Goal: Communication & Community: Share content

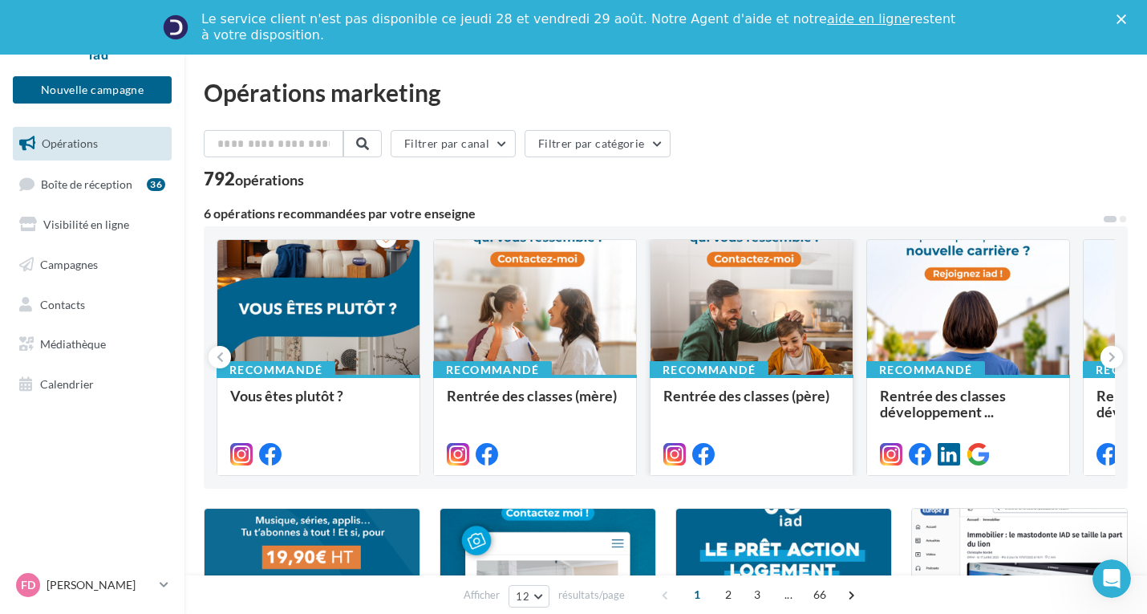
click at [766, 415] on div "Rentrée des classes (père)" at bounding box center [751, 403] width 176 height 32
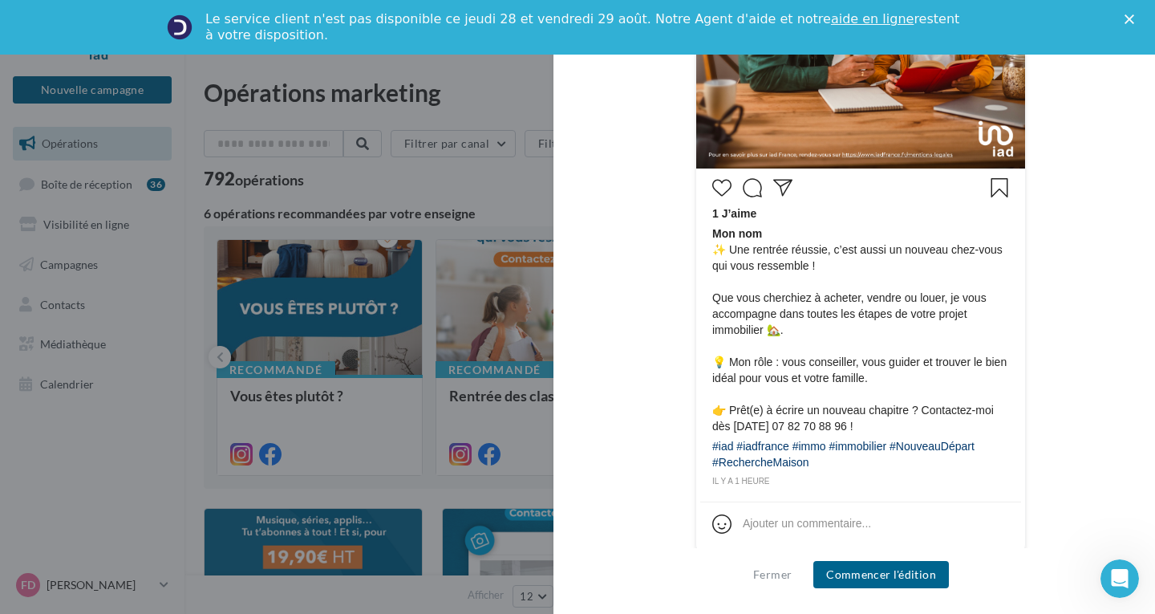
scroll to position [650, 0]
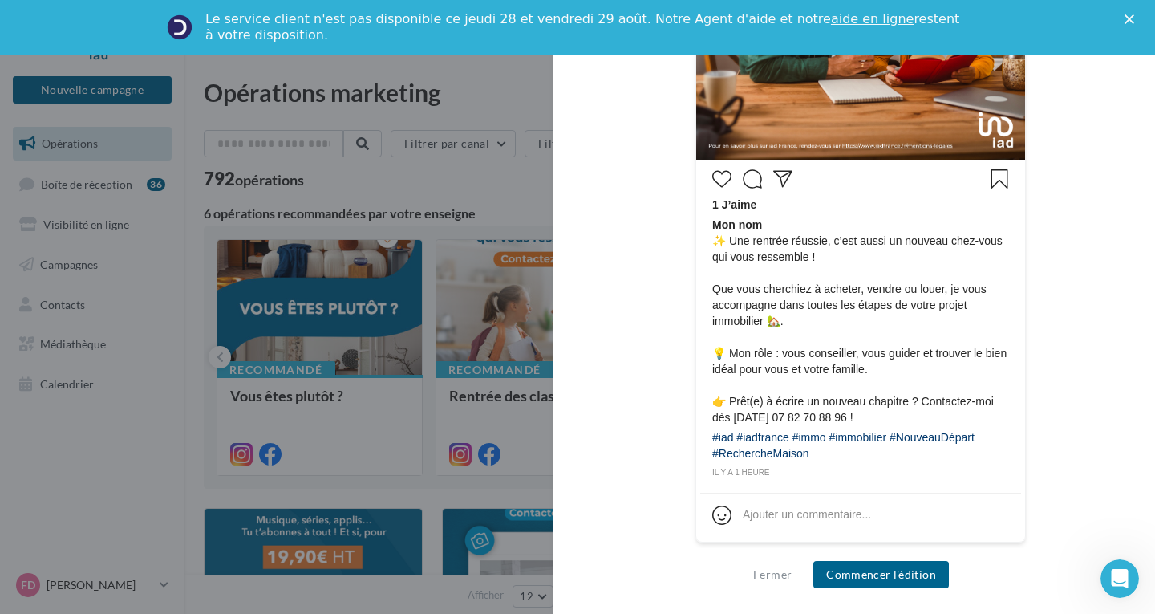
drag, startPoint x: 818, startPoint y: 453, endPoint x: 709, endPoint y: 241, distance: 238.9
click at [709, 241] on div "1 J’aime Mon nom ✨ Une rentrée réussie, c’est aussi un nouveau chez-vous qui vo…" at bounding box center [860, 322] width 321 height 316
drag, startPoint x: 756, startPoint y: 246, endPoint x: 1129, endPoint y: 164, distance: 382.8
click at [1131, 166] on div "Description Non renseignée Instagram Nouvelle com Instagram Type Post Prévisual…" at bounding box center [860, 307] width 614 height 509
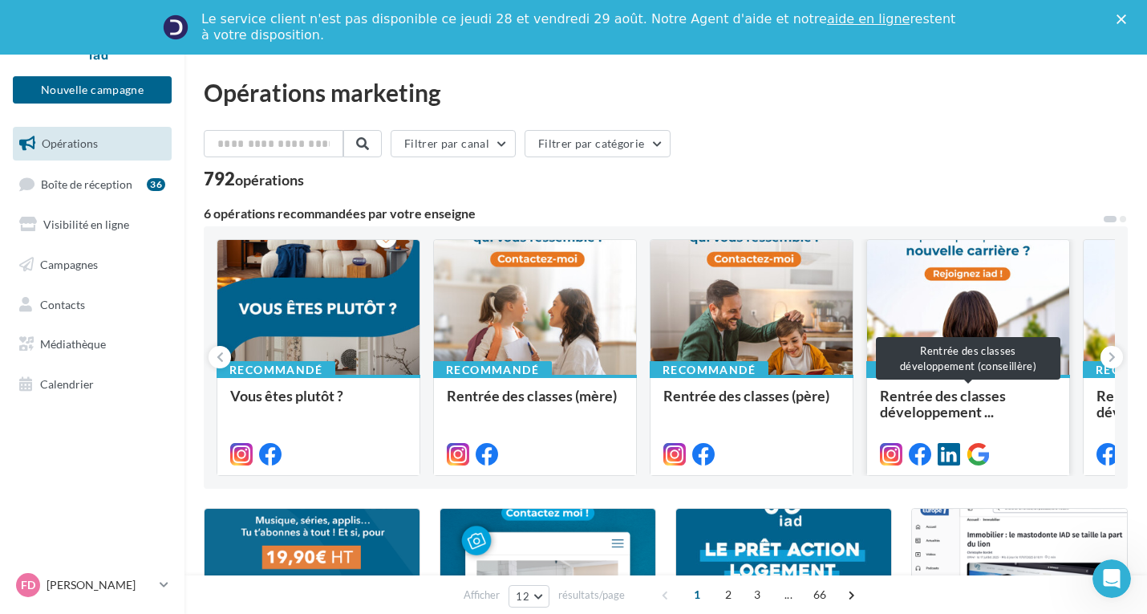
click at [948, 399] on span "Rentrée des classes développement ..." at bounding box center [943, 404] width 126 height 34
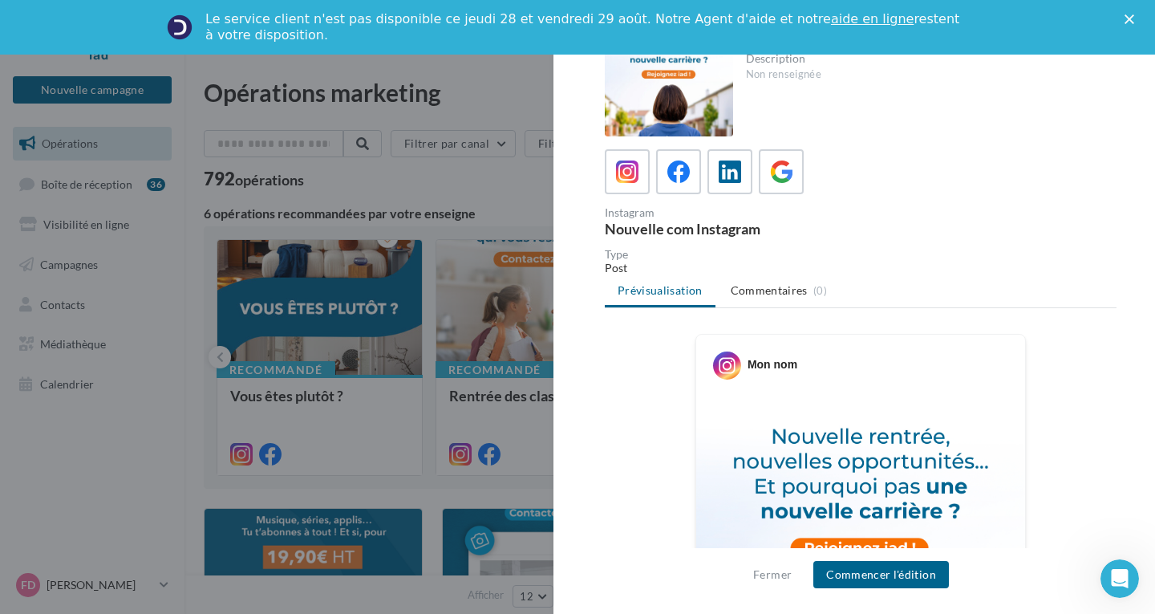
click at [778, 74] on div "Non renseignée" at bounding box center [925, 74] width 359 height 14
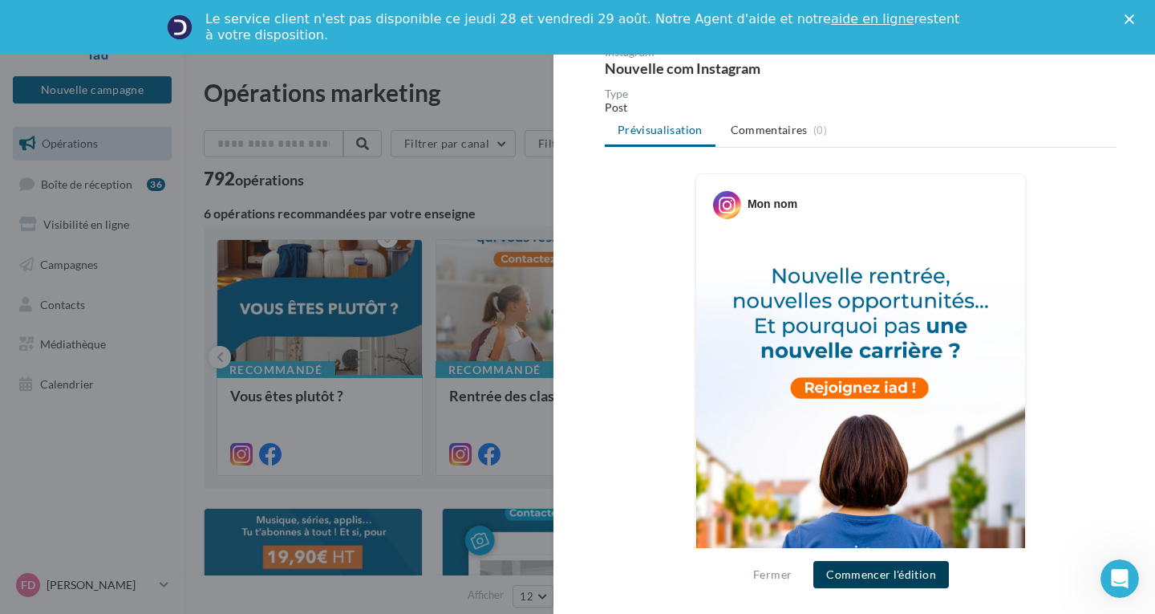
click at [873, 583] on button "Commencer l'édition" at bounding box center [881, 574] width 136 height 27
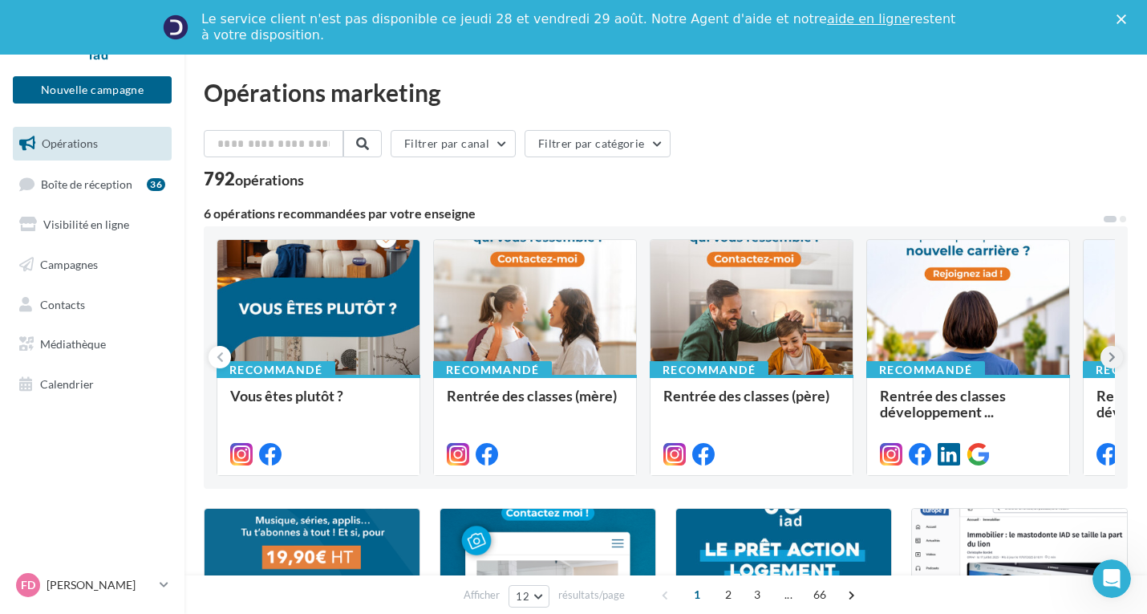
click at [1113, 357] on icon at bounding box center [1111, 357] width 7 height 16
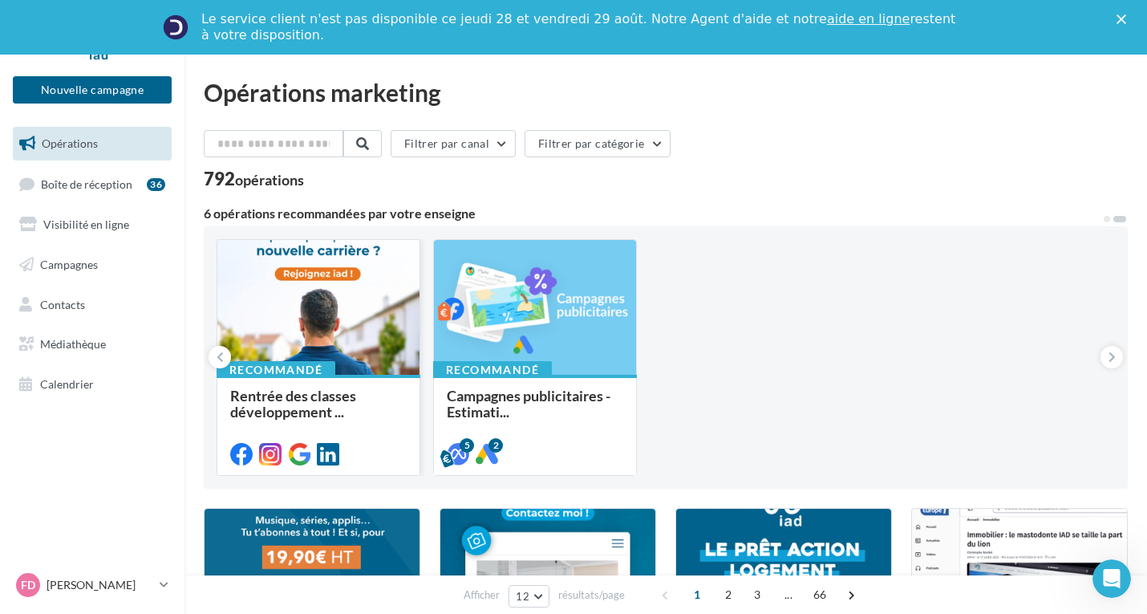
click at [299, 326] on div at bounding box center [318, 308] width 202 height 136
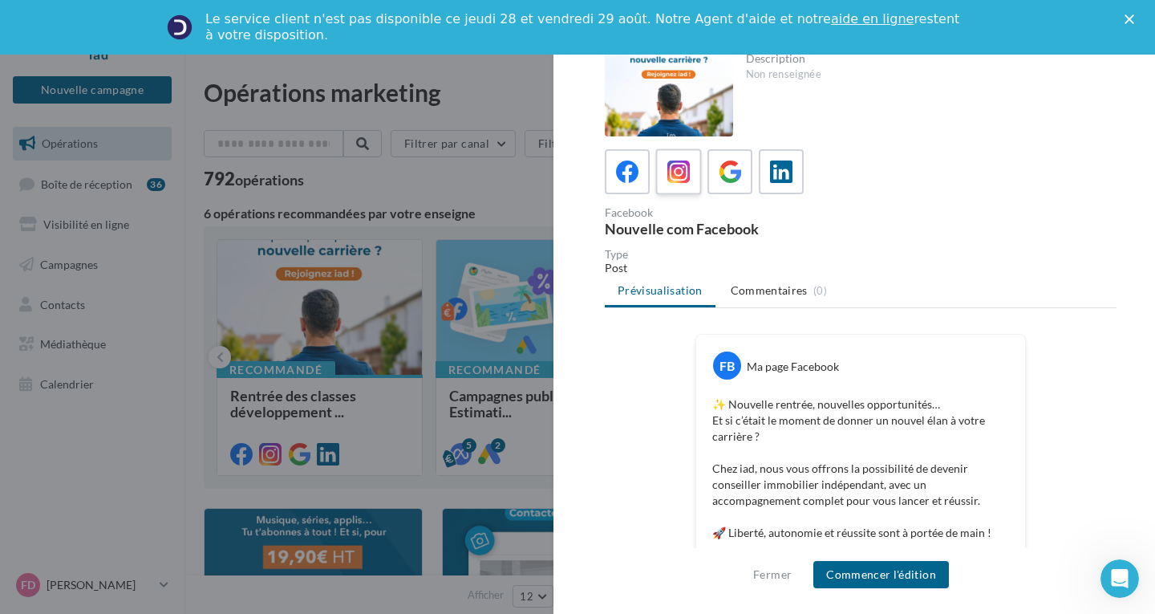
click at [669, 163] on icon at bounding box center [678, 171] width 23 height 23
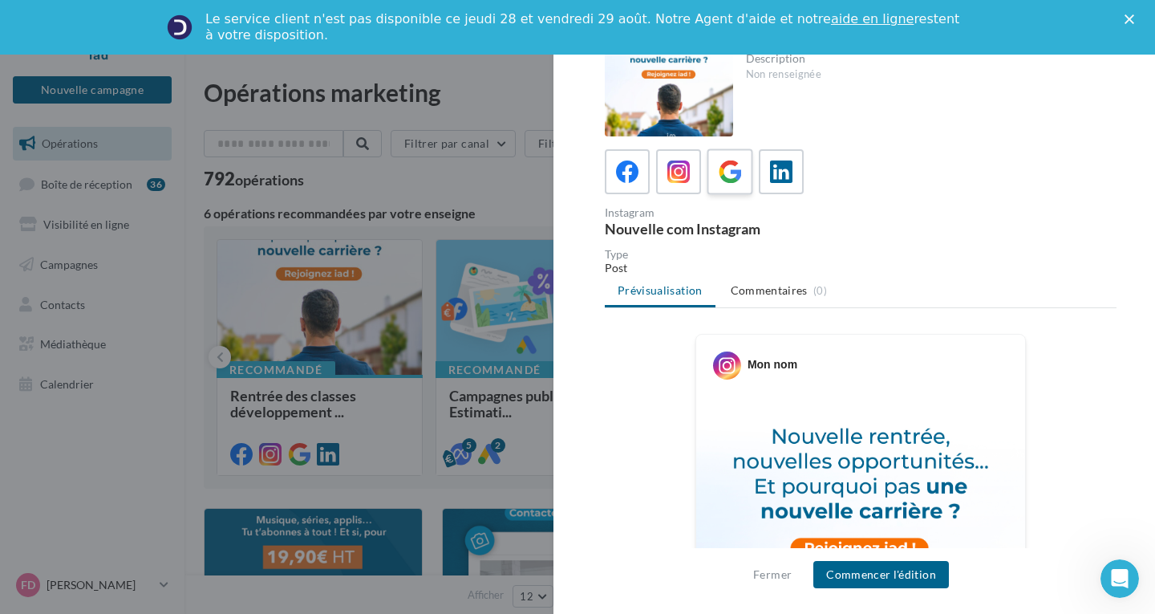
click at [727, 163] on icon at bounding box center [730, 171] width 23 height 23
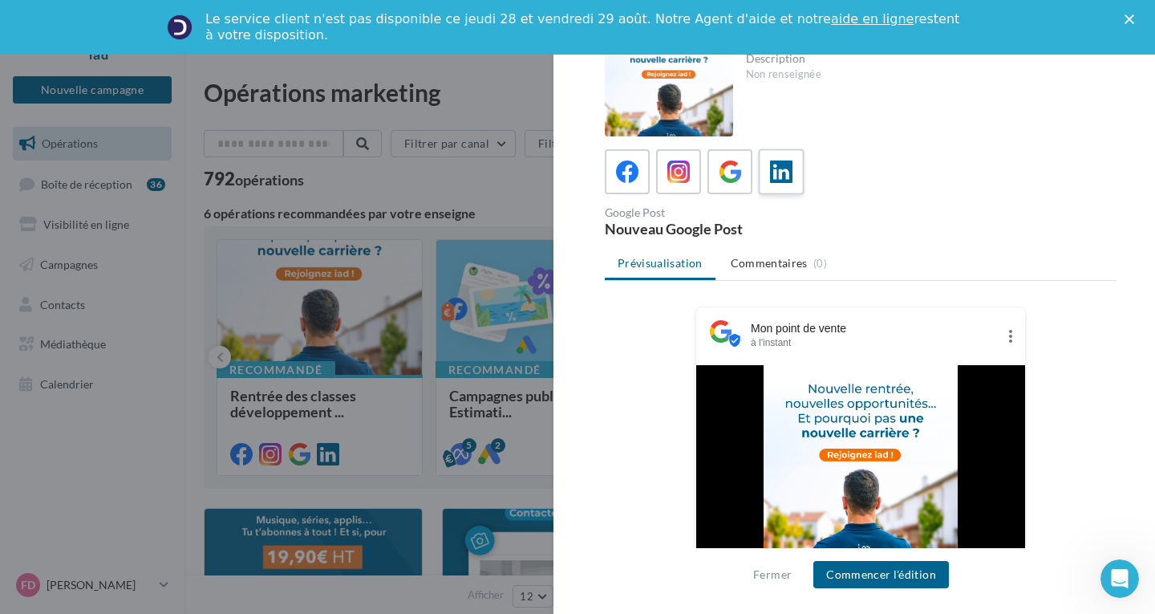
click at [785, 164] on icon at bounding box center [781, 171] width 23 height 23
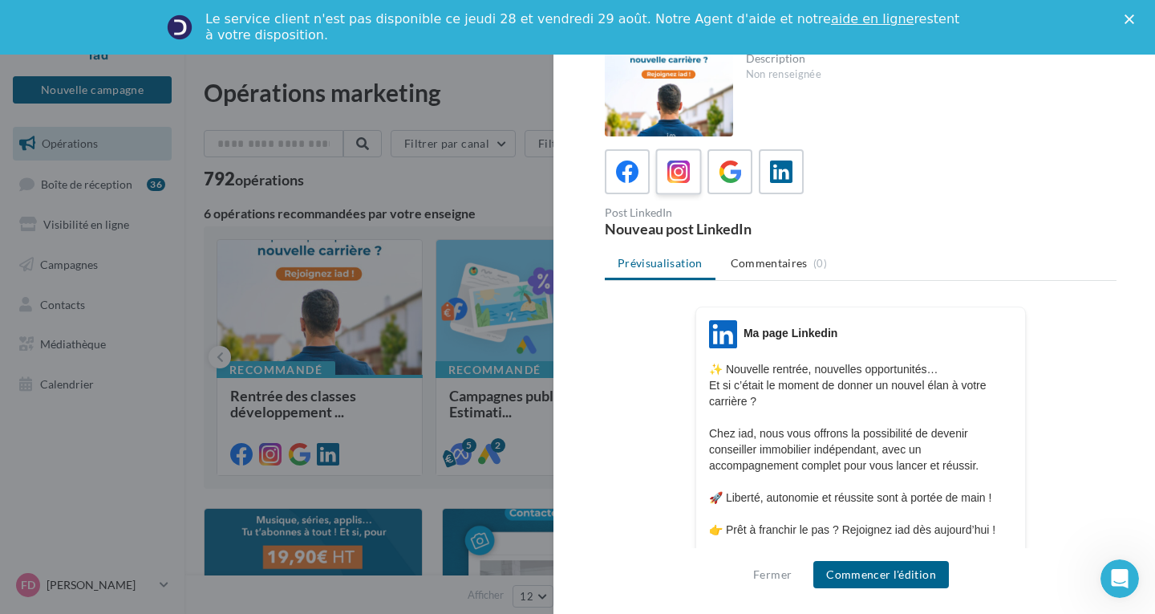
click at [661, 172] on label at bounding box center [678, 171] width 46 height 46
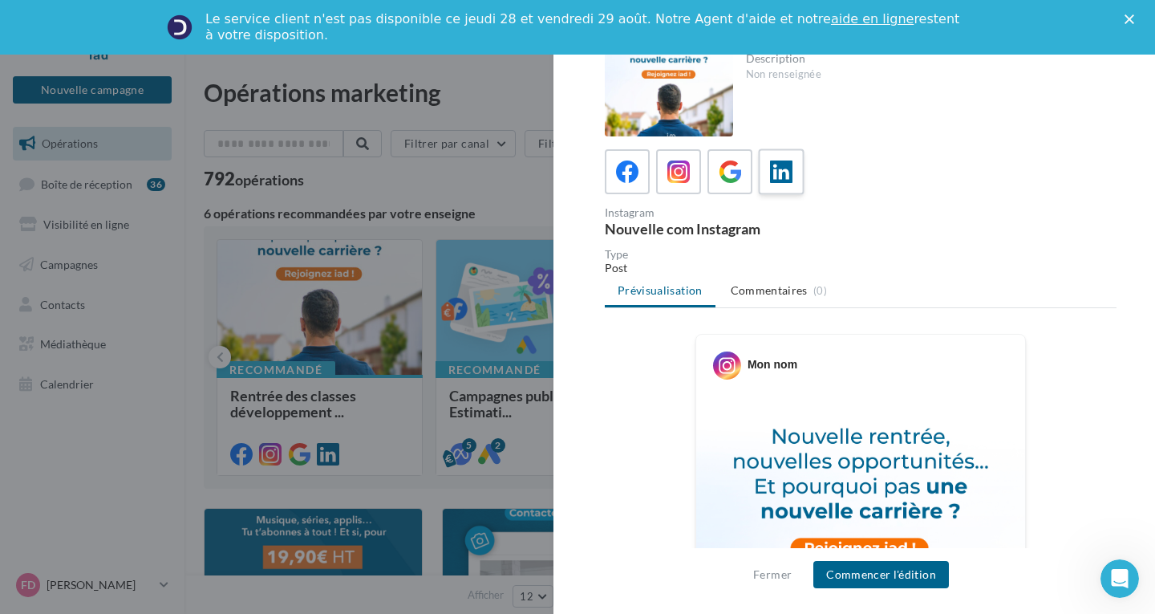
click at [780, 172] on icon at bounding box center [781, 171] width 23 height 23
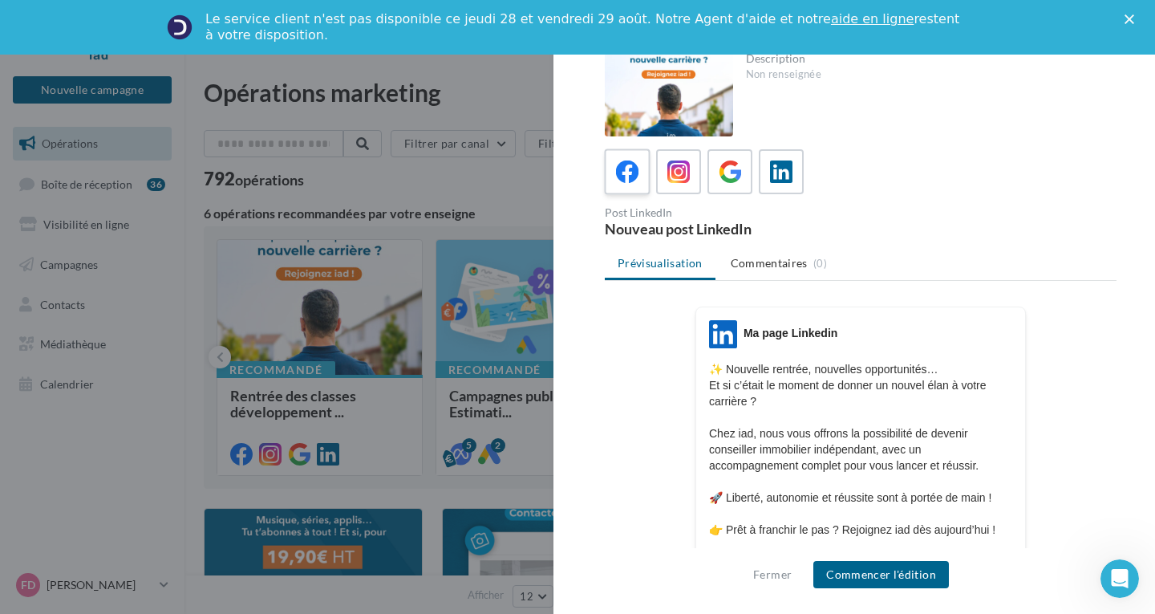
click at [630, 181] on icon at bounding box center [627, 171] width 23 height 23
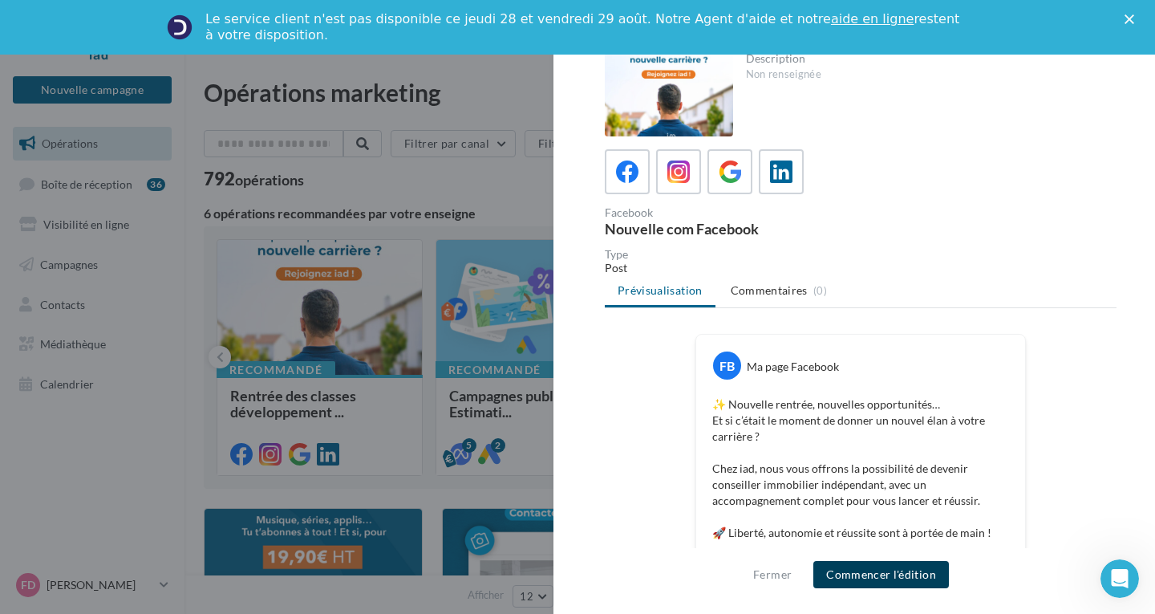
click at [893, 572] on button "Commencer l'édition" at bounding box center [881, 574] width 136 height 27
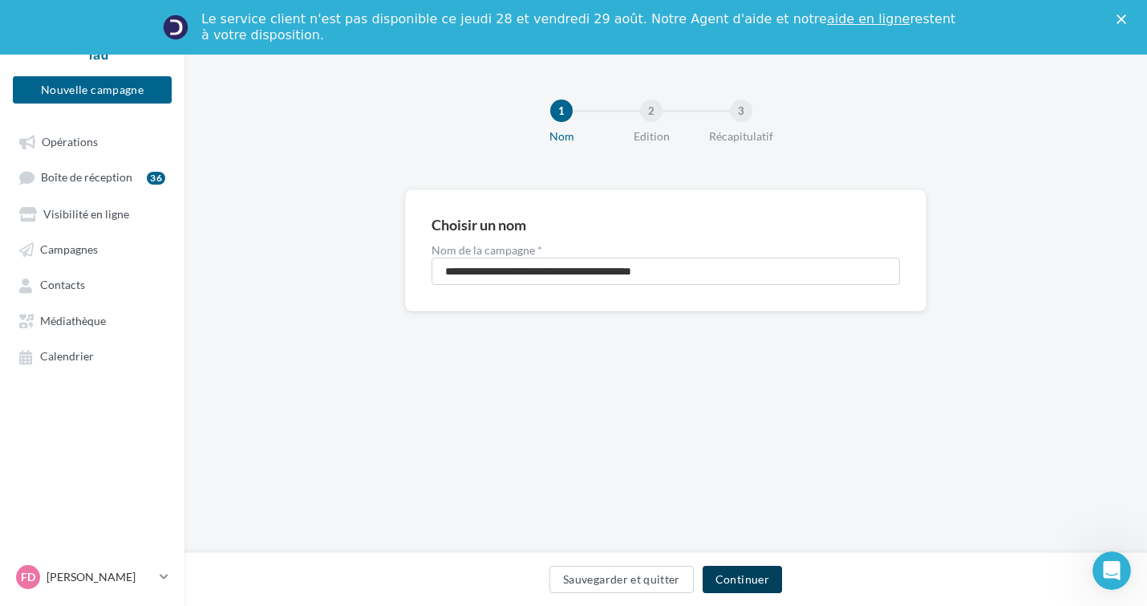
click at [758, 577] on button "Continuer" at bounding box center [742, 578] width 79 height 27
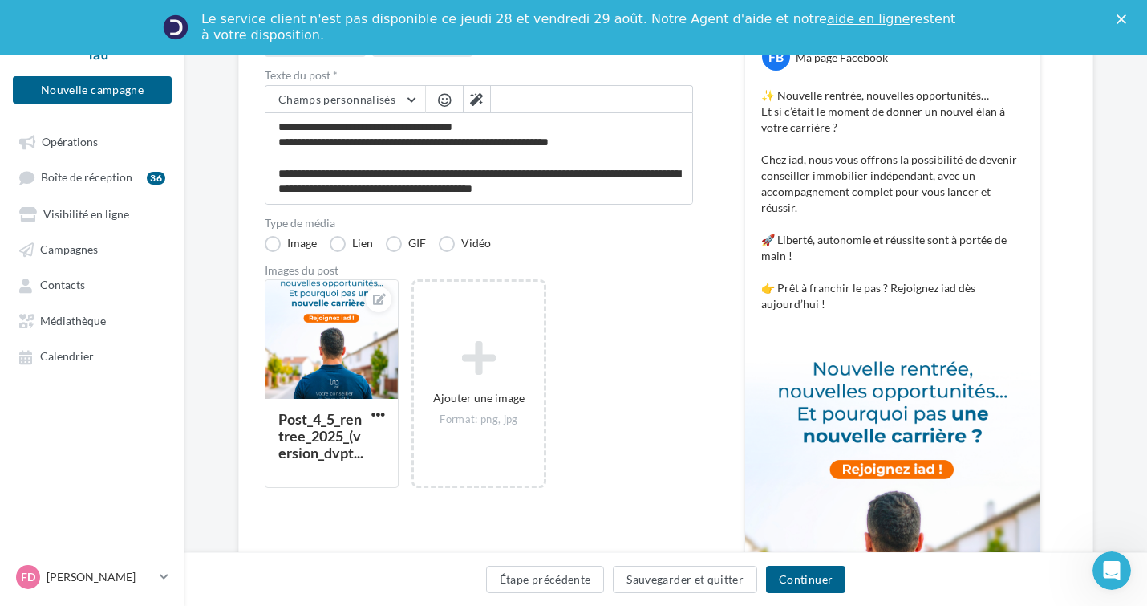
scroll to position [241, 0]
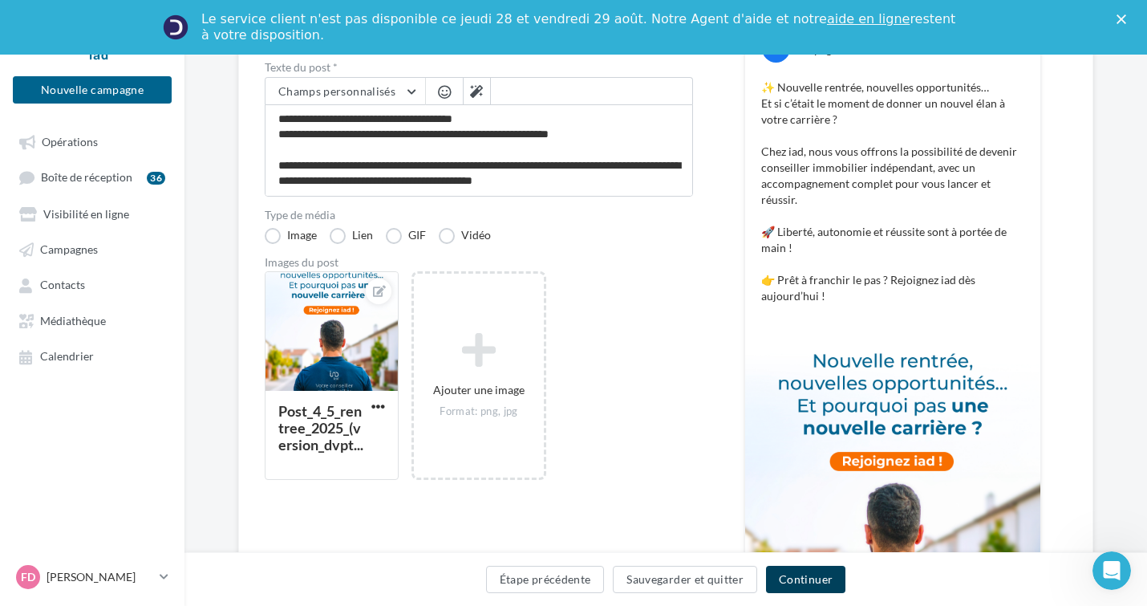
click at [810, 580] on button "Continuer" at bounding box center [805, 578] width 79 height 27
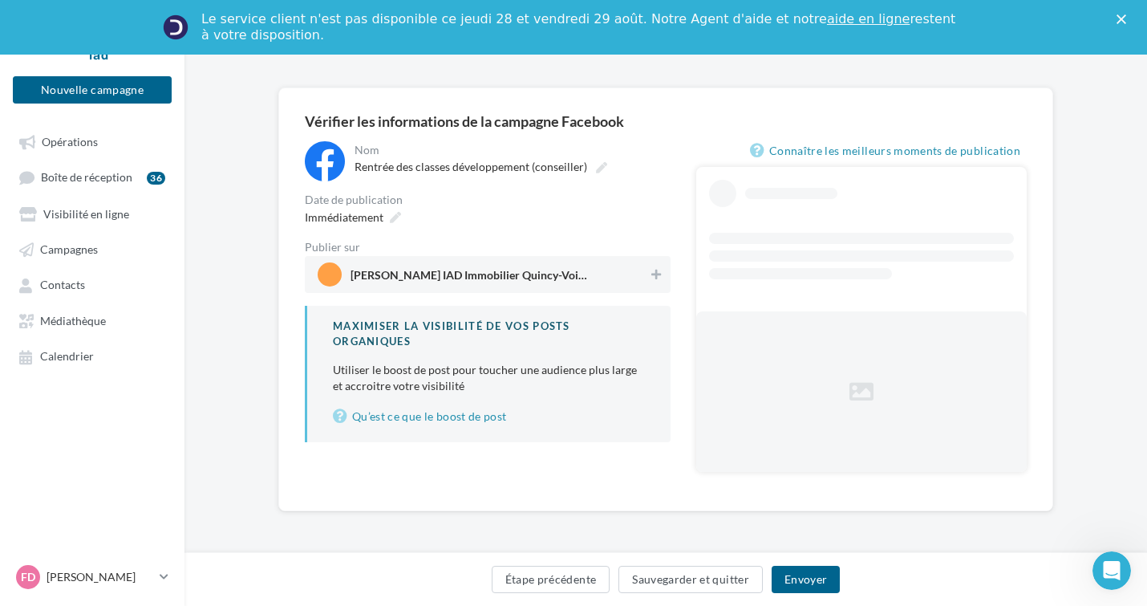
scroll to position [59, 0]
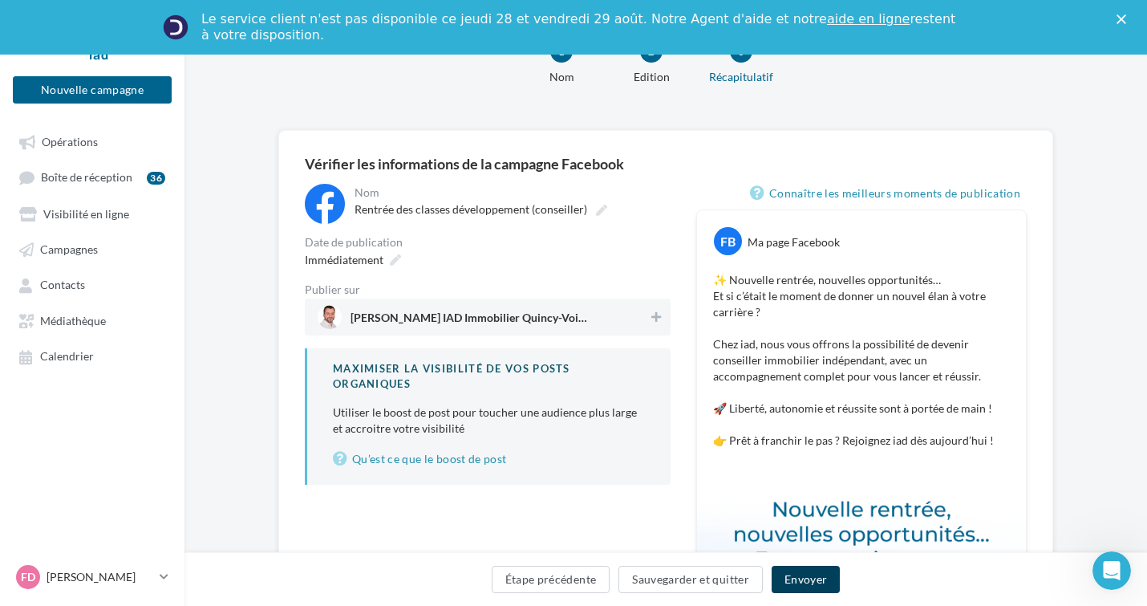
click at [806, 582] on button "Envoyer" at bounding box center [806, 578] width 68 height 27
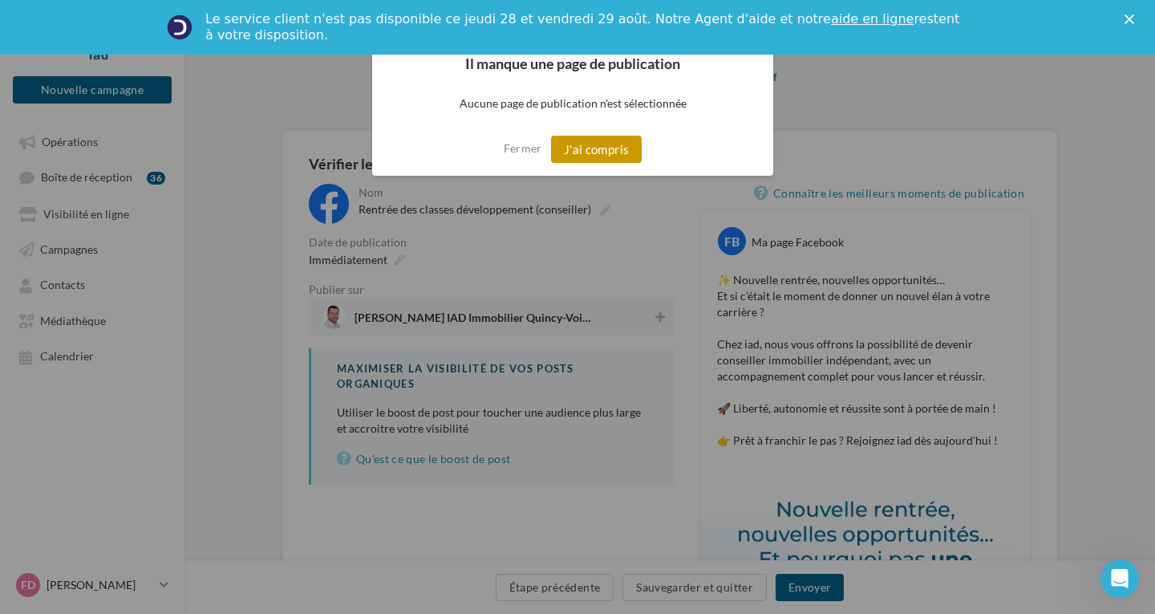
click at [588, 152] on button "J'ai compris" at bounding box center [596, 149] width 91 height 27
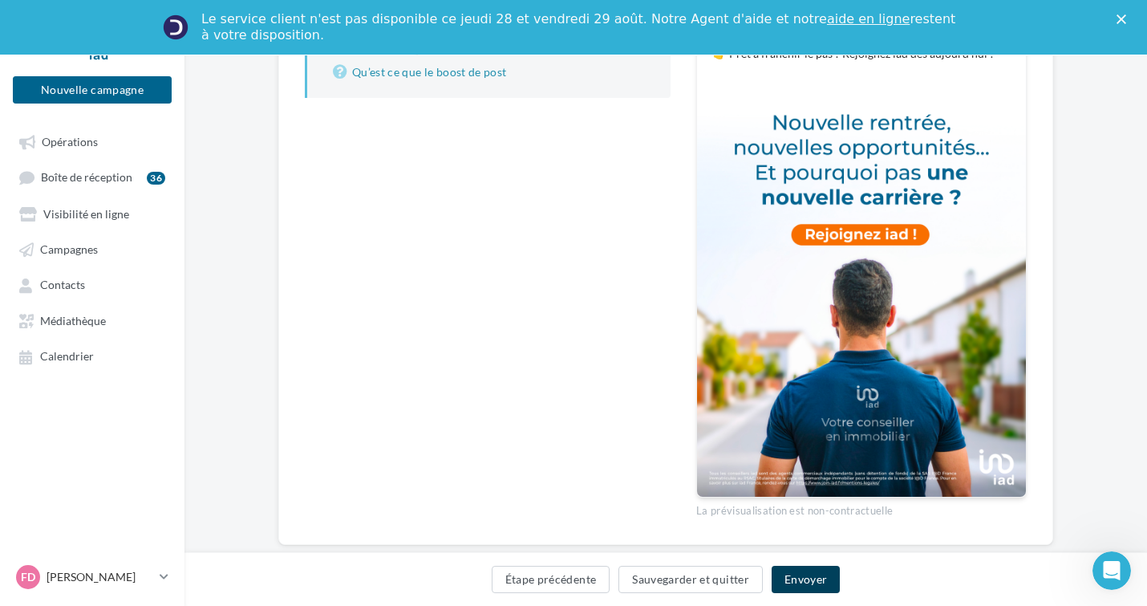
scroll to position [479, 0]
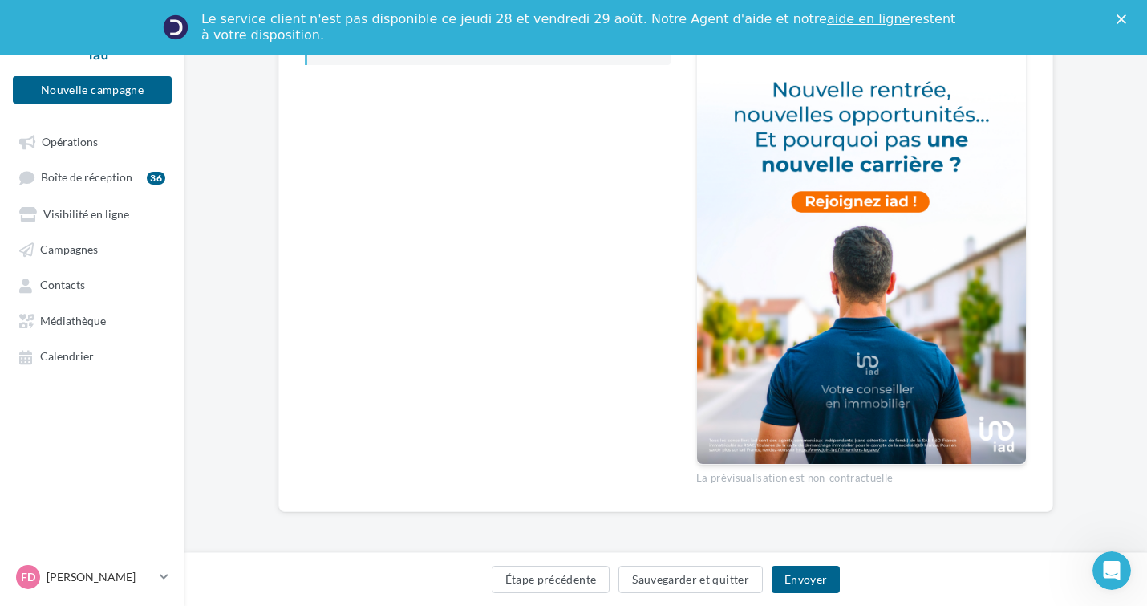
click at [803, 317] on img at bounding box center [861, 257] width 329 height 414
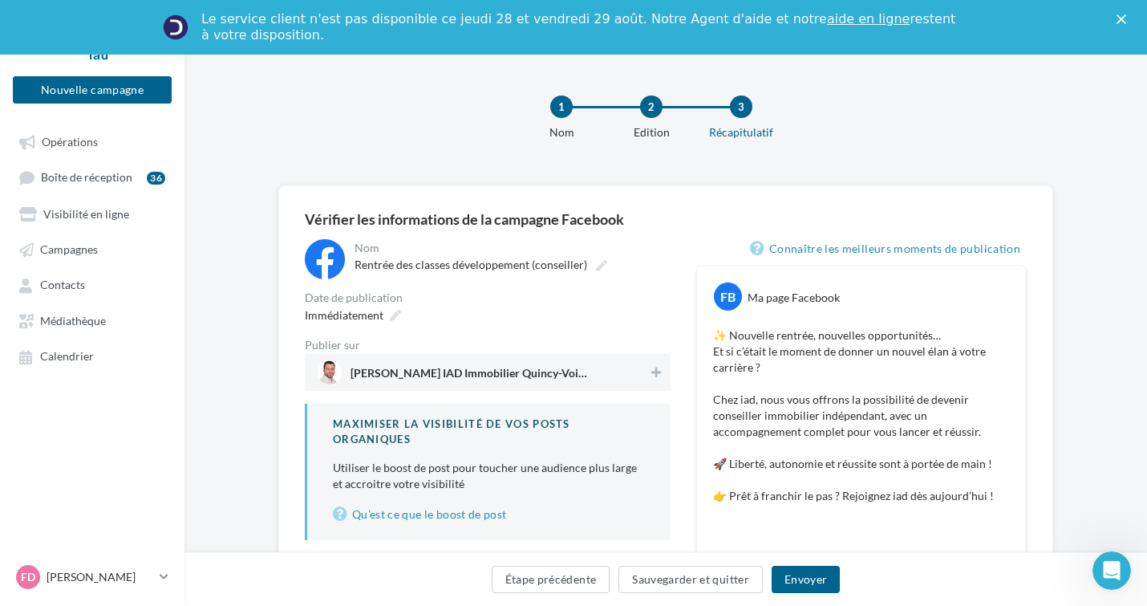
scroll to position [0, 0]
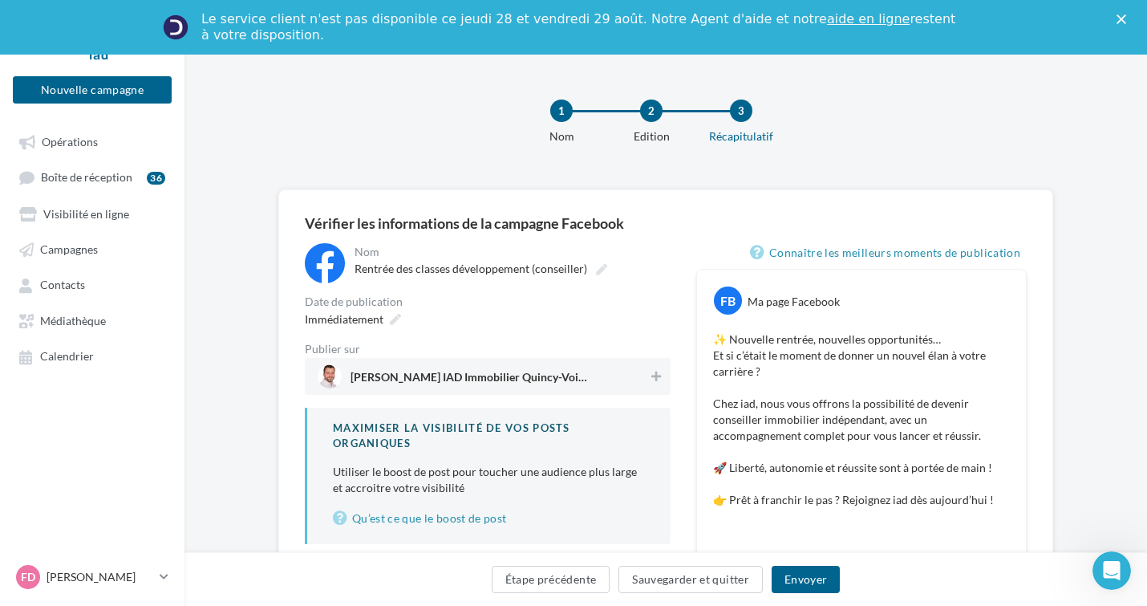
click at [605, 379] on span "[PERSON_NAME] IAD Immobilier Quincy-Voisins" at bounding box center [483, 376] width 330 height 24
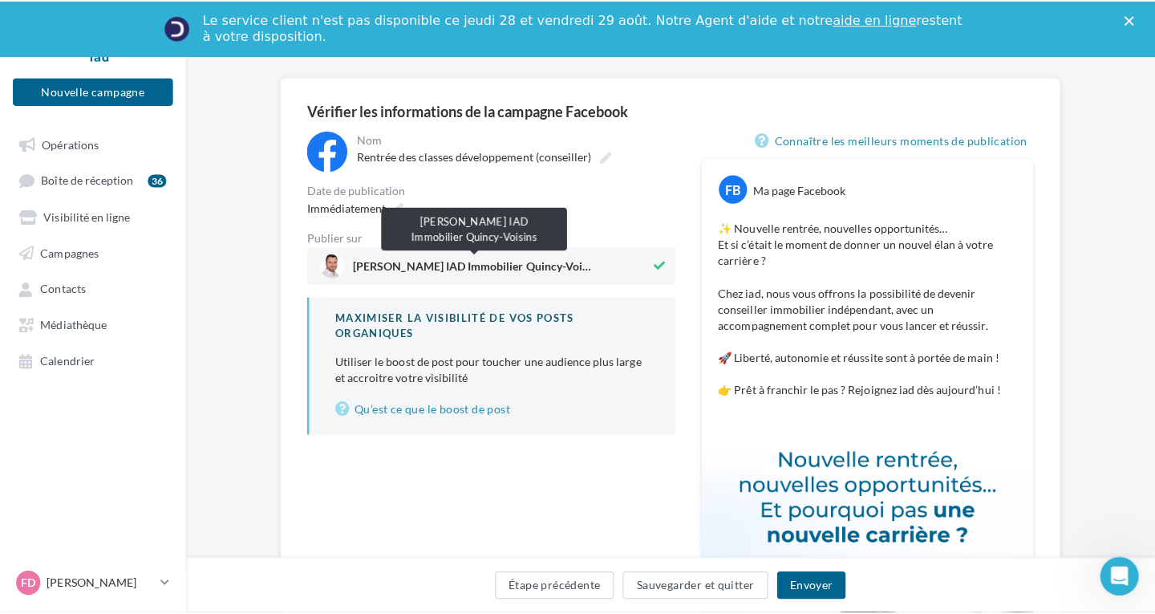
scroll to position [160, 0]
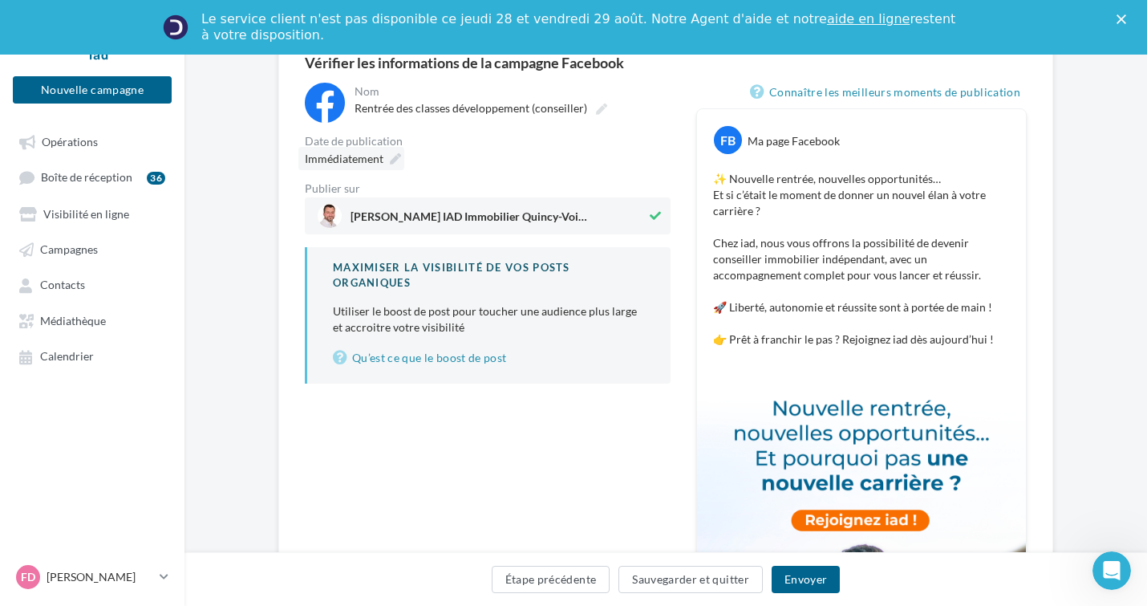
click at [390, 161] on icon at bounding box center [395, 158] width 11 height 11
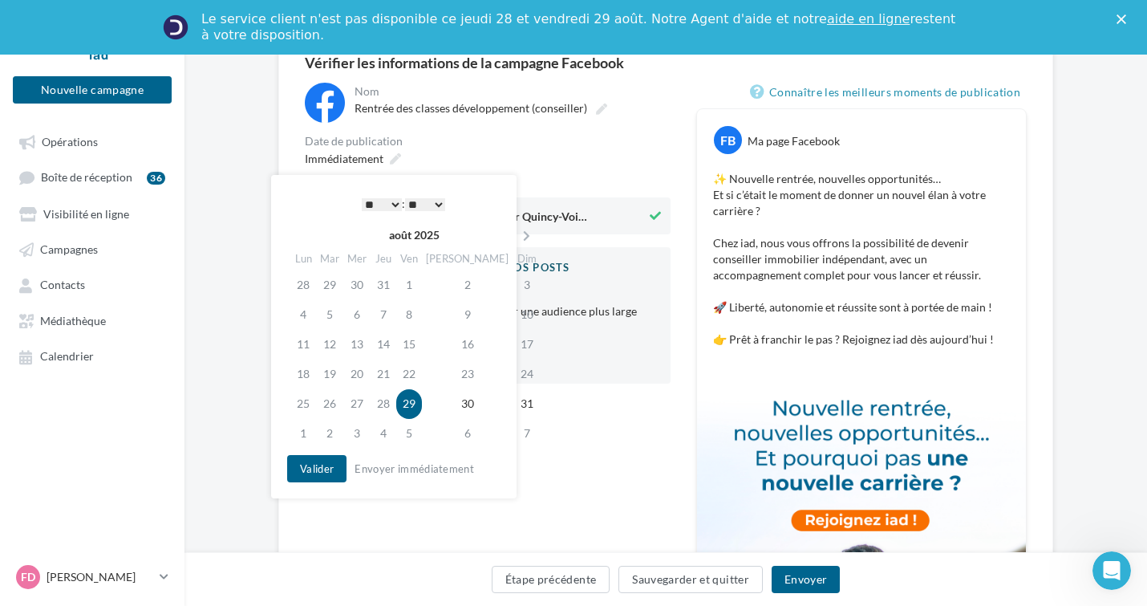
click at [420, 405] on td "29" at bounding box center [409, 404] width 26 height 30
click at [306, 468] on button "Valider" at bounding box center [316, 468] width 59 height 27
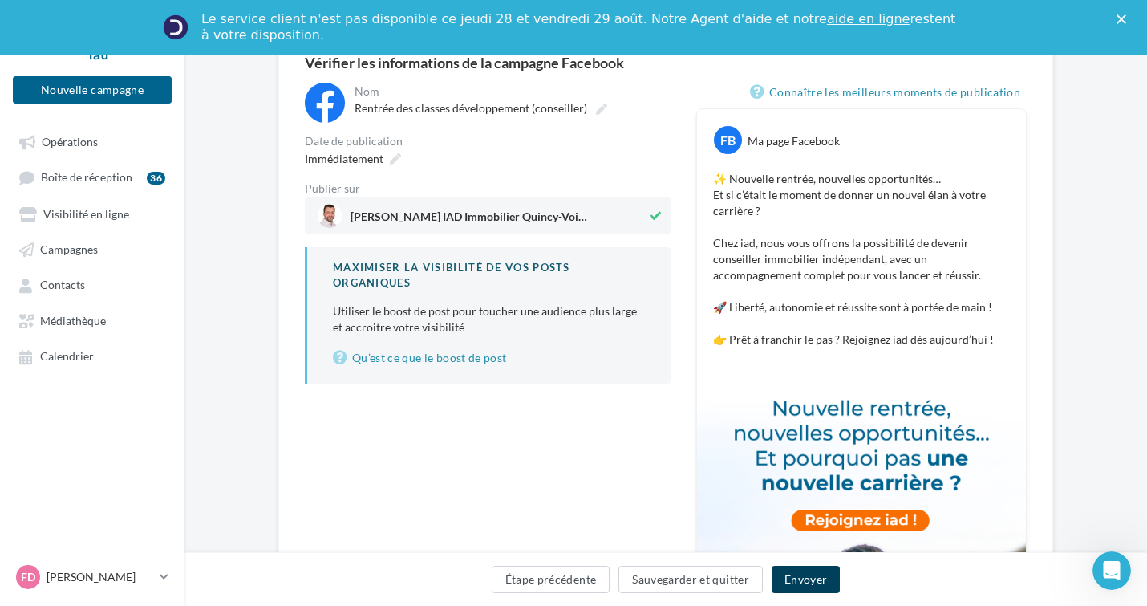
click at [811, 585] on button "Envoyer" at bounding box center [806, 578] width 68 height 27
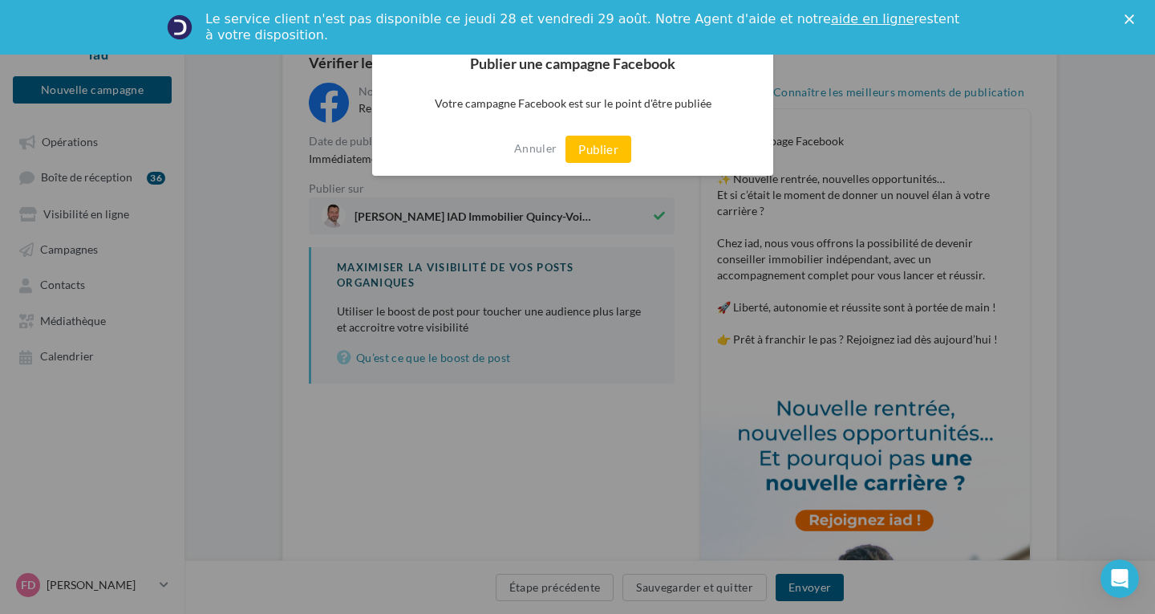
click at [597, 156] on button "Publier" at bounding box center [598, 149] width 66 height 27
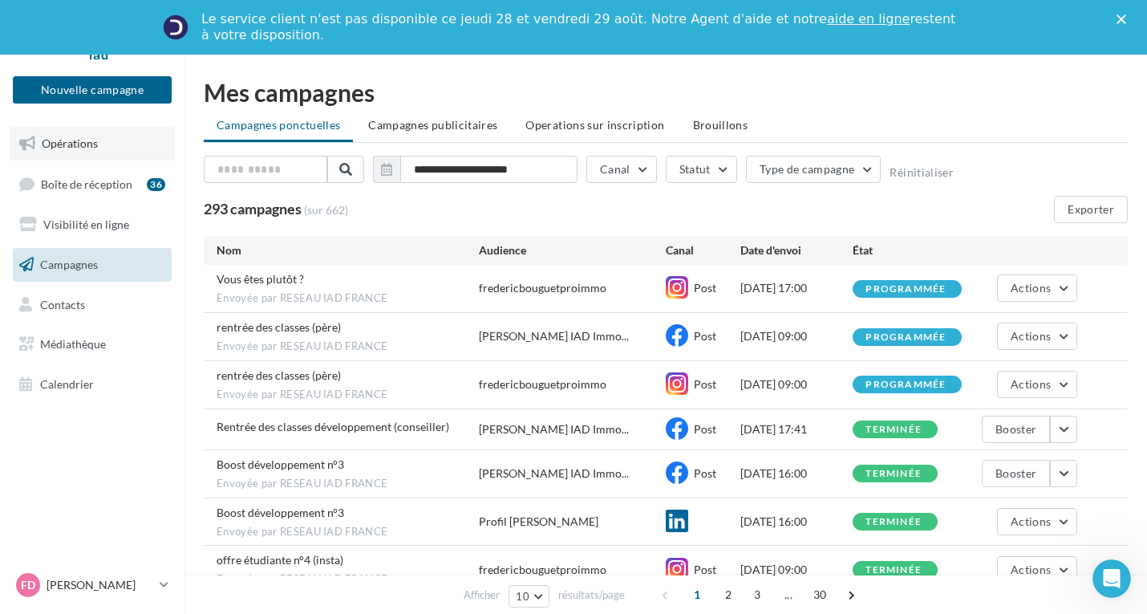
click at [91, 146] on span "Opérations" at bounding box center [70, 143] width 56 height 14
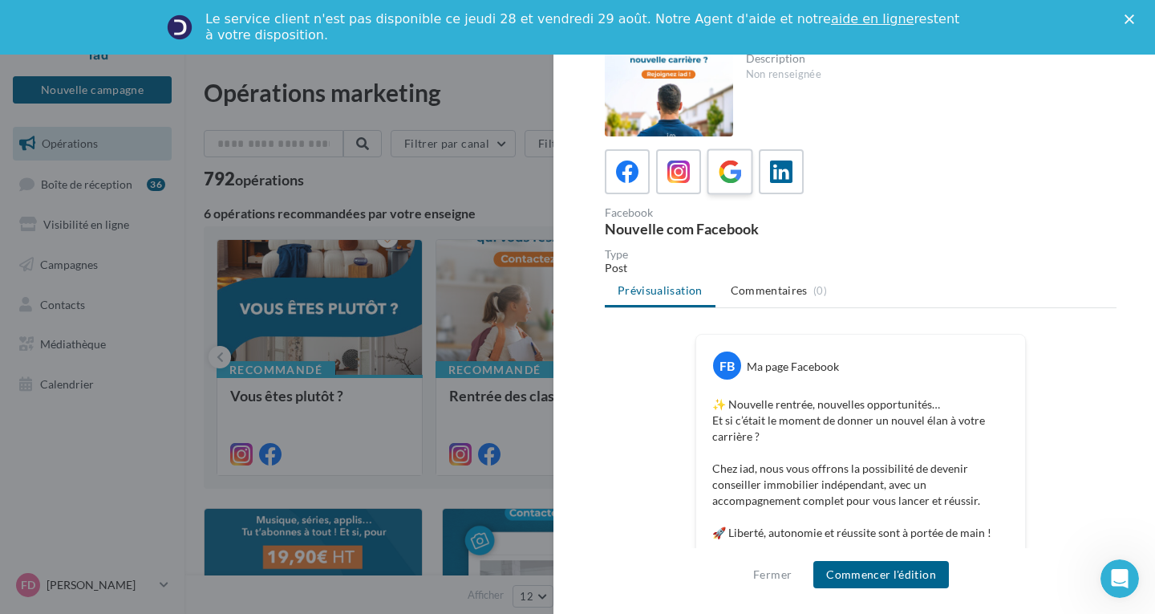
click at [733, 174] on icon at bounding box center [730, 171] width 23 height 23
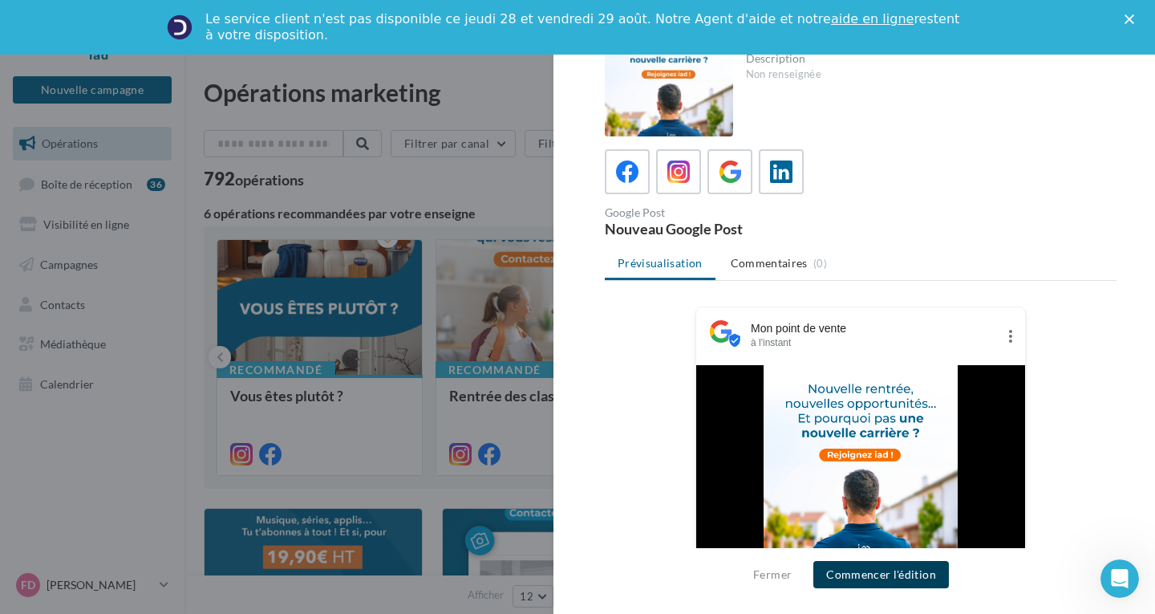
click at [883, 576] on button "Commencer l'édition" at bounding box center [881, 574] width 136 height 27
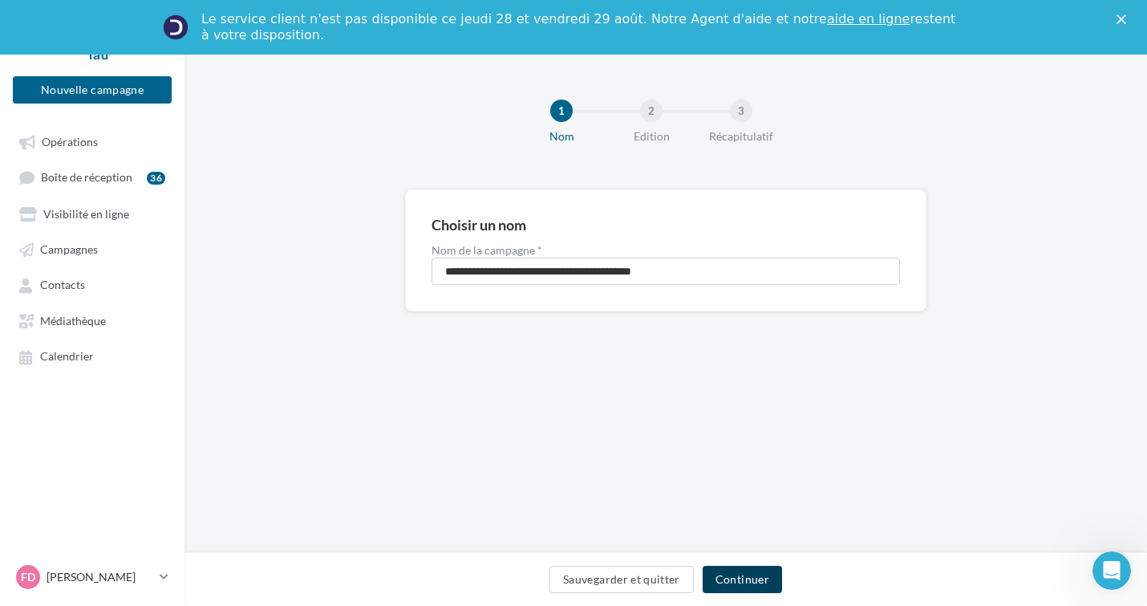
click at [757, 584] on button "Continuer" at bounding box center [742, 578] width 79 height 27
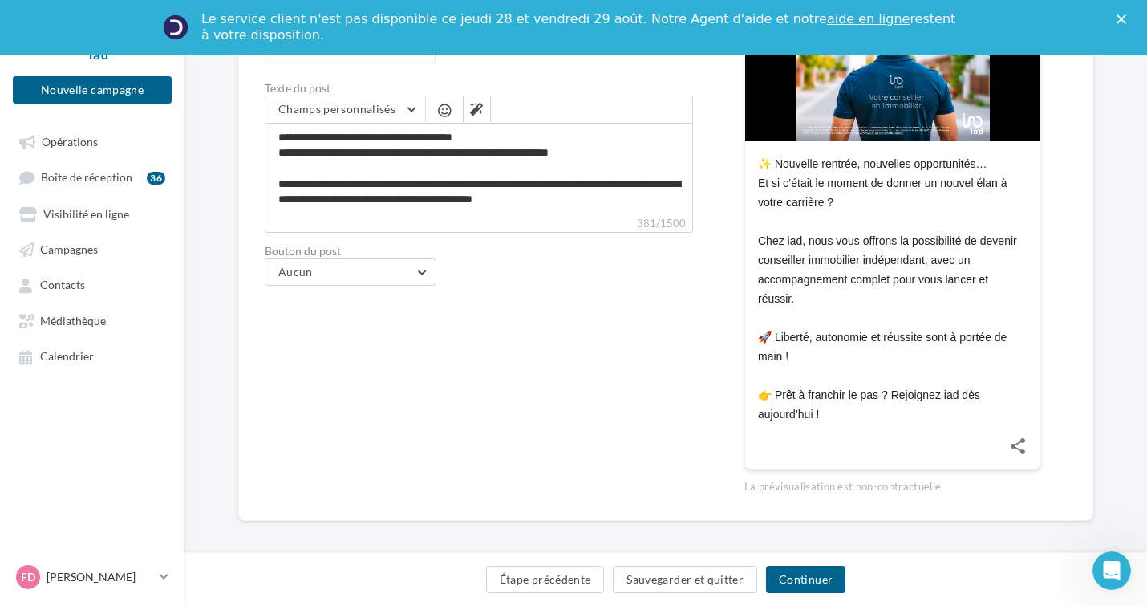
scroll to position [470, 0]
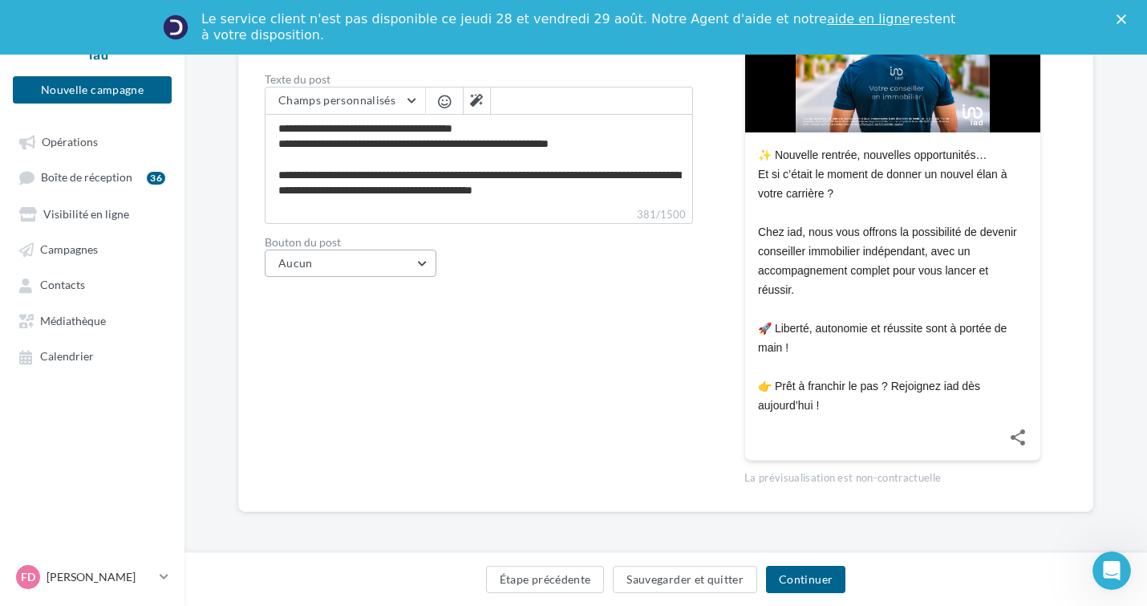
click at [382, 265] on button "Aucun" at bounding box center [351, 262] width 172 height 27
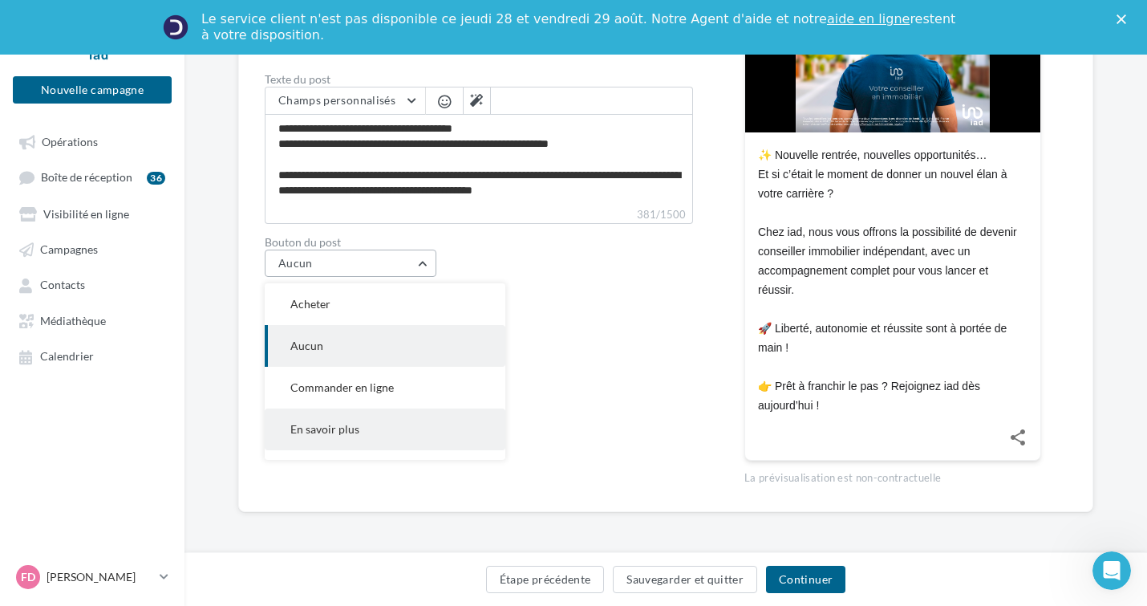
scroll to position [74, 0]
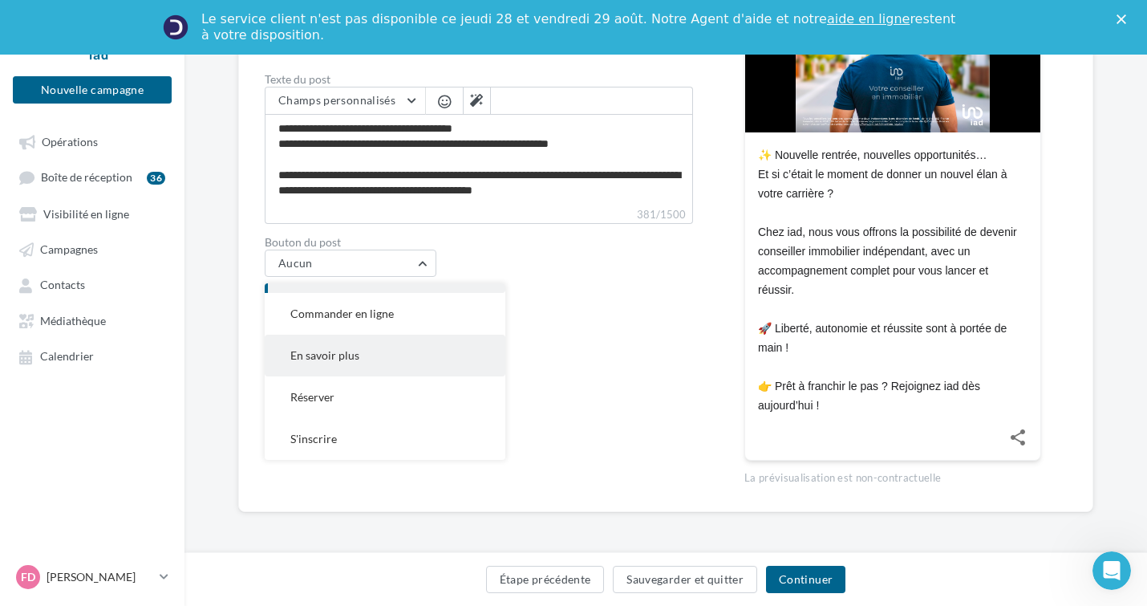
click at [418, 355] on button "En savoir plus" at bounding box center [385, 355] width 241 height 42
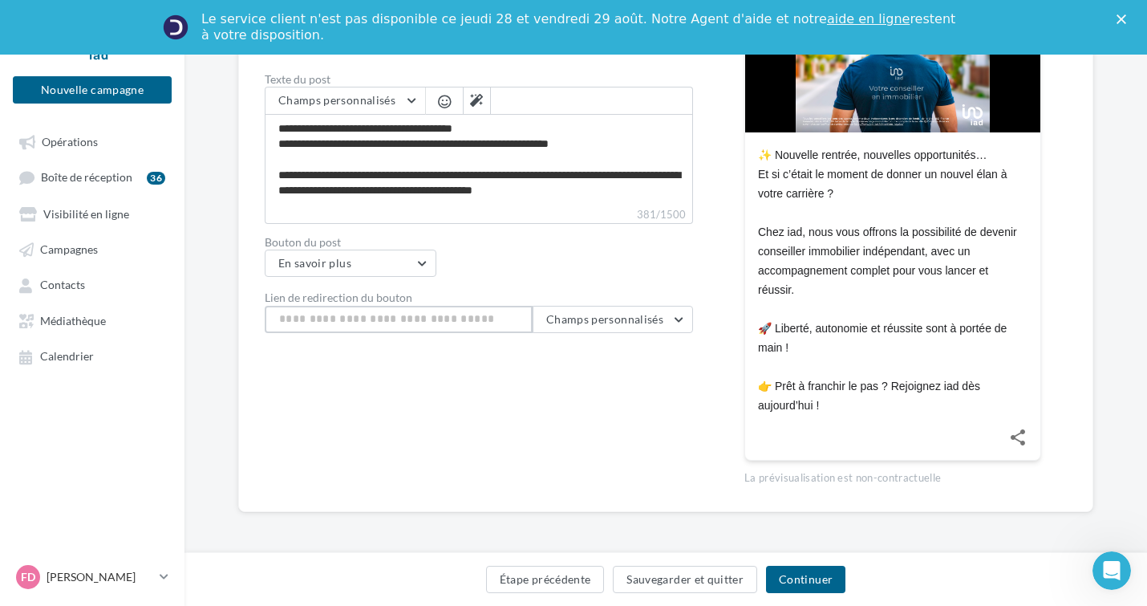
click at [357, 318] on input "Lien de redirection du bouton" at bounding box center [399, 319] width 268 height 27
click at [573, 326] on button "Champs personnalisés" at bounding box center [613, 319] width 160 height 27
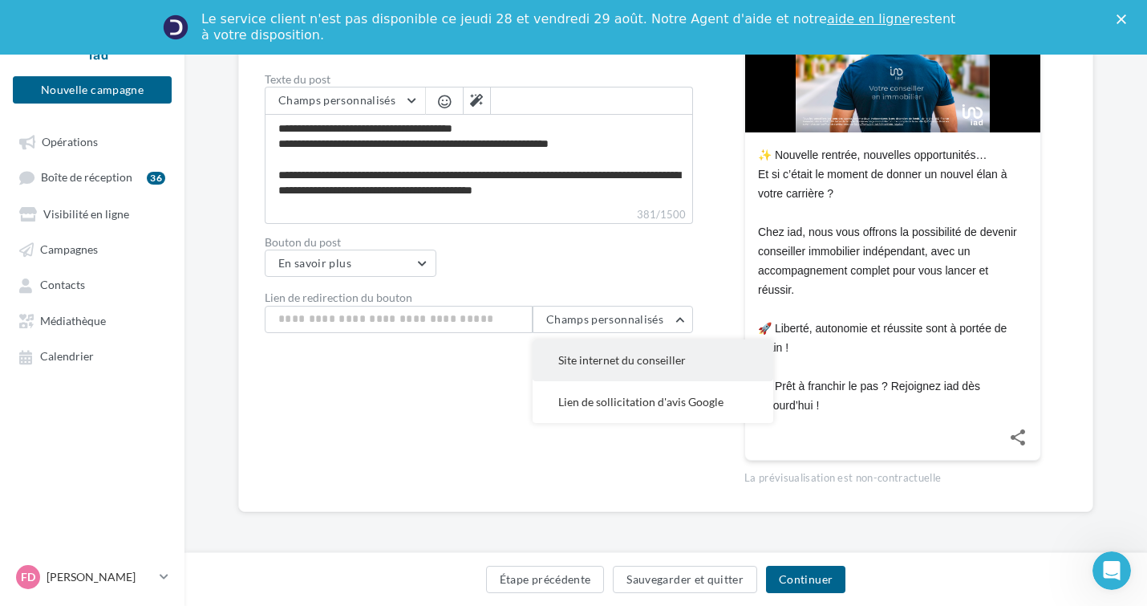
click at [576, 356] on span "Site internet du conseiller" at bounding box center [622, 360] width 128 height 14
type input "**********"
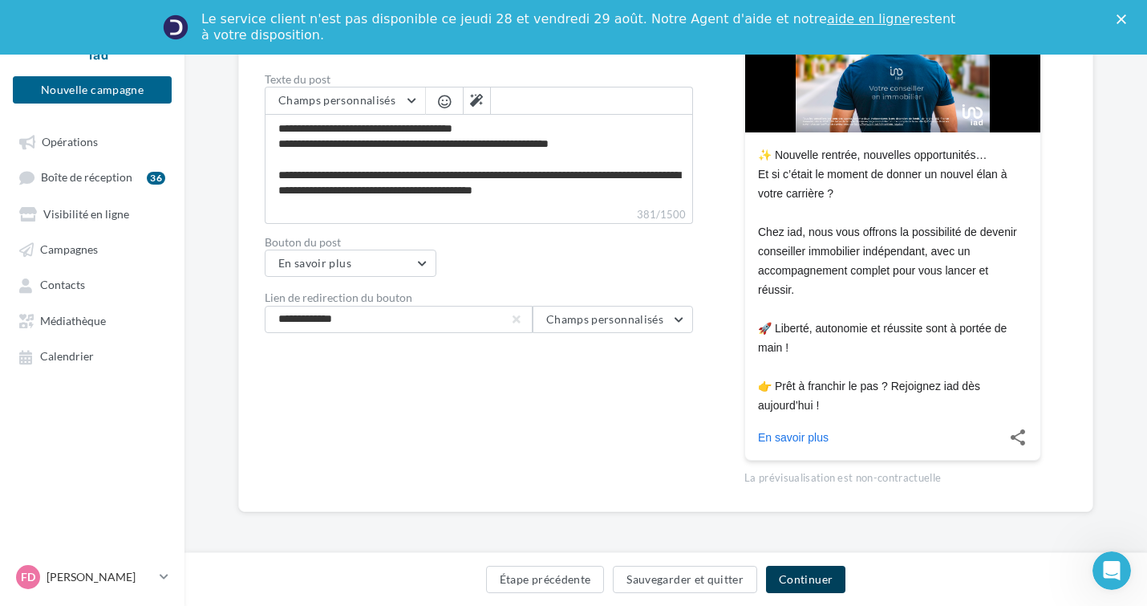
click at [797, 578] on button "Continuer" at bounding box center [805, 578] width 79 height 27
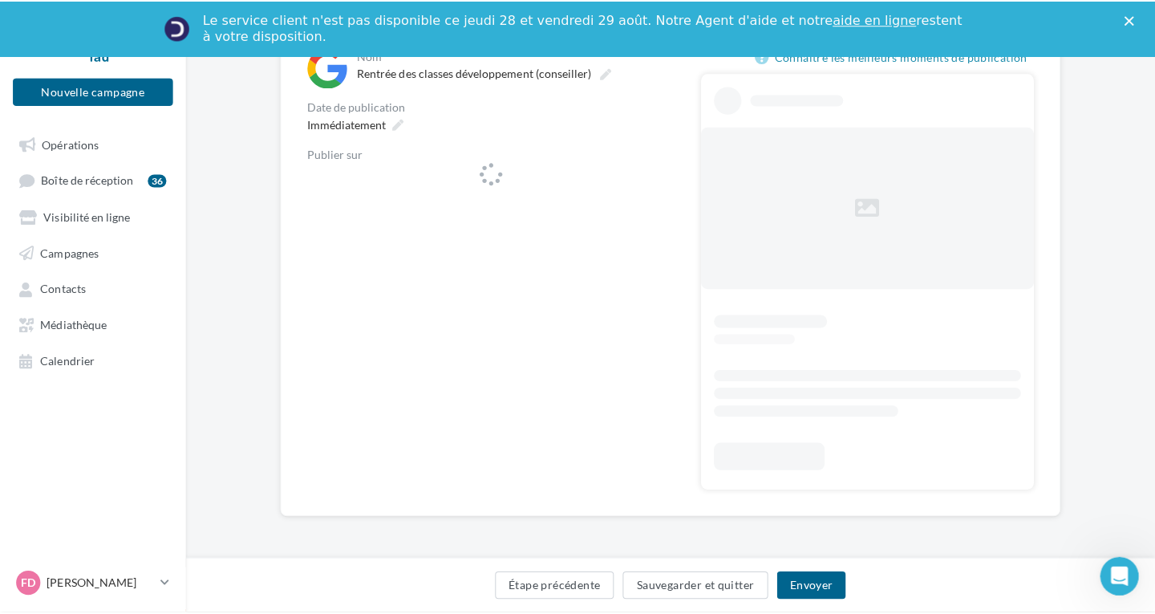
scroll to position [197, 0]
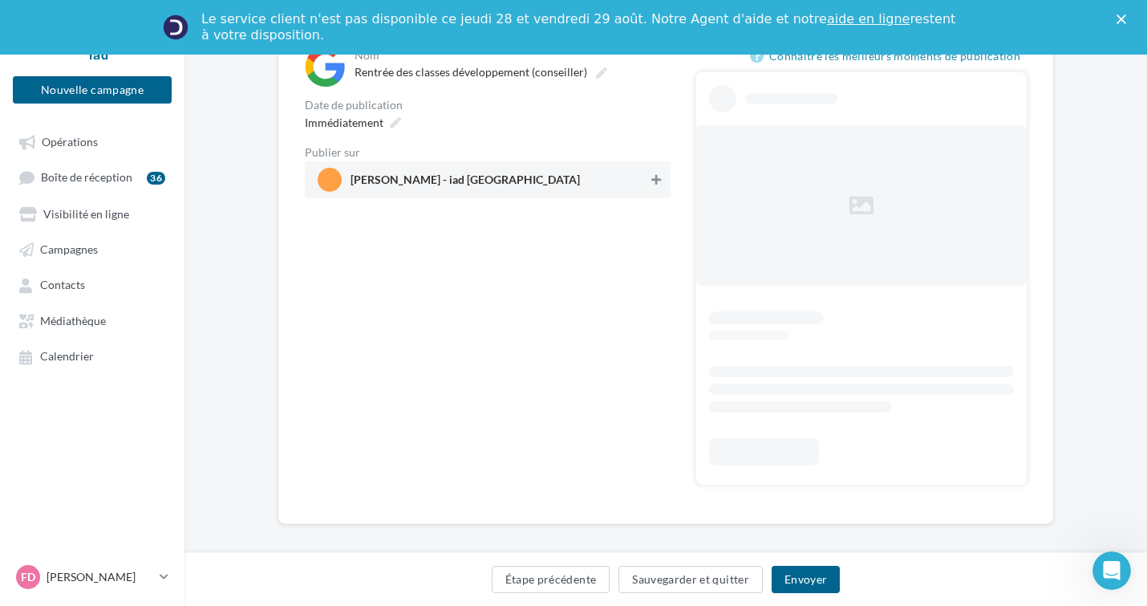
click at [652, 177] on icon at bounding box center [656, 179] width 10 height 11
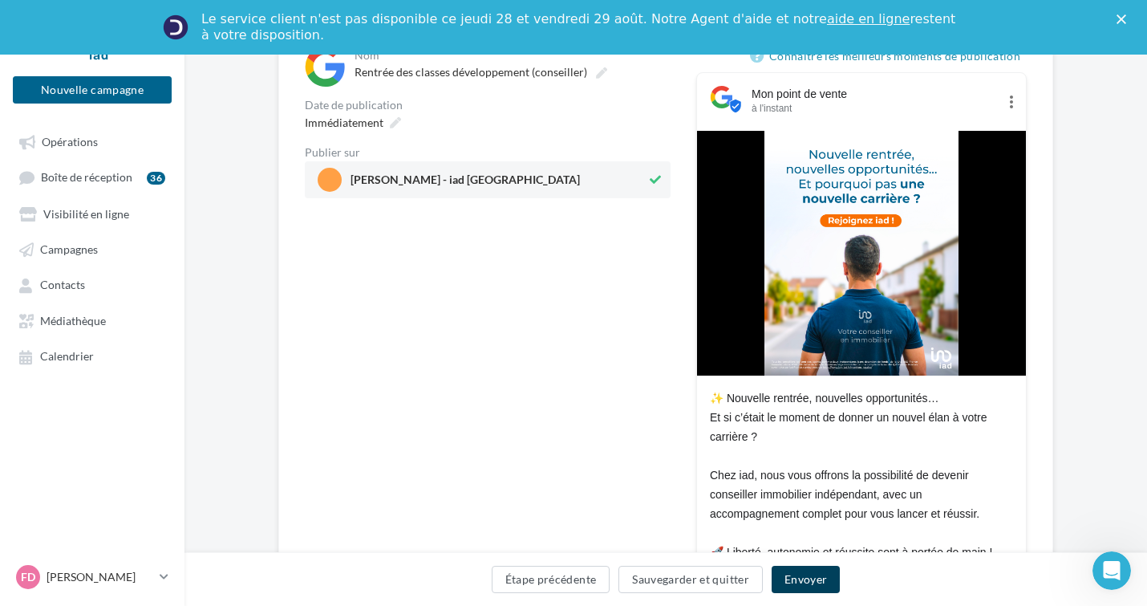
click at [805, 577] on button "Envoyer" at bounding box center [806, 578] width 68 height 27
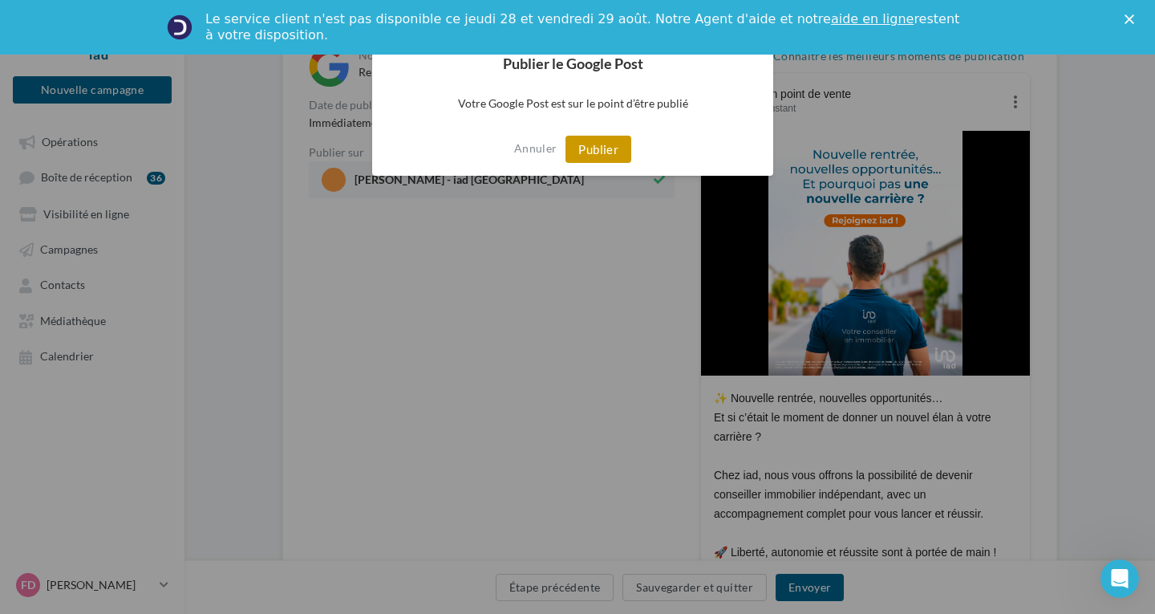
click at [574, 146] on button "Publier" at bounding box center [598, 149] width 66 height 27
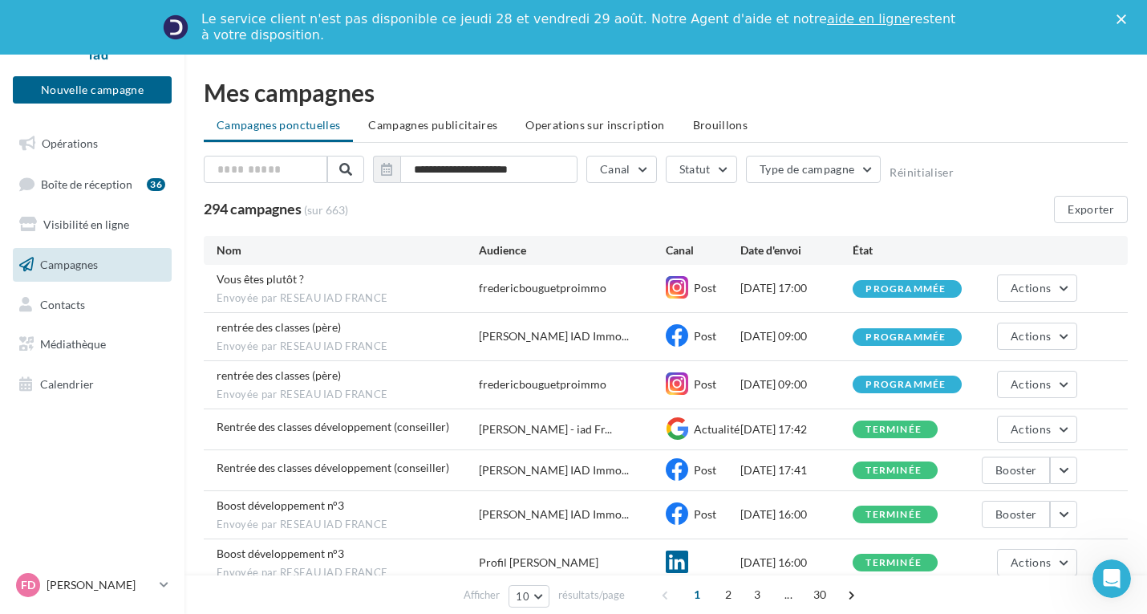
click at [89, 265] on span "Campagnes" at bounding box center [69, 264] width 58 height 14
click at [84, 155] on link "Opérations" at bounding box center [92, 144] width 165 height 34
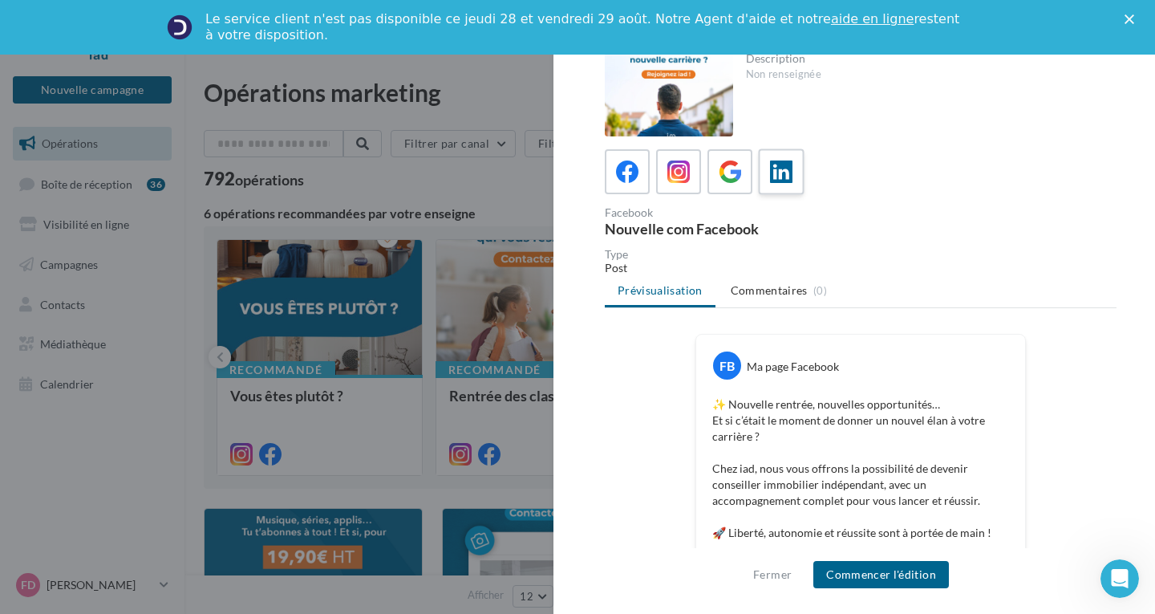
click at [785, 172] on icon at bounding box center [781, 171] width 23 height 23
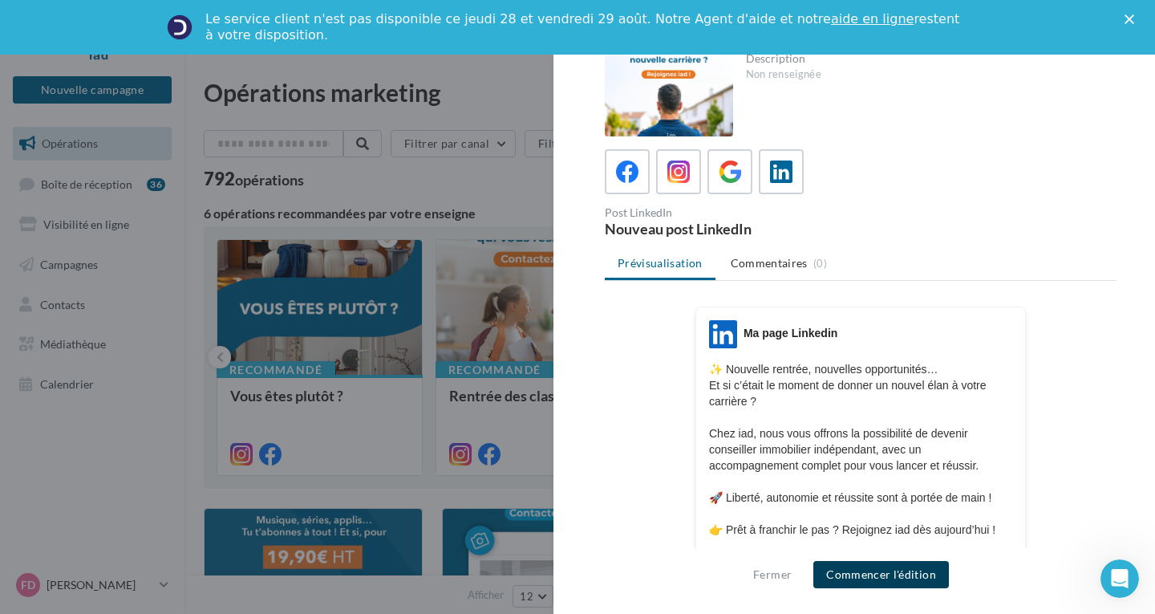
click at [885, 579] on button "Commencer l'édition" at bounding box center [881, 574] width 136 height 27
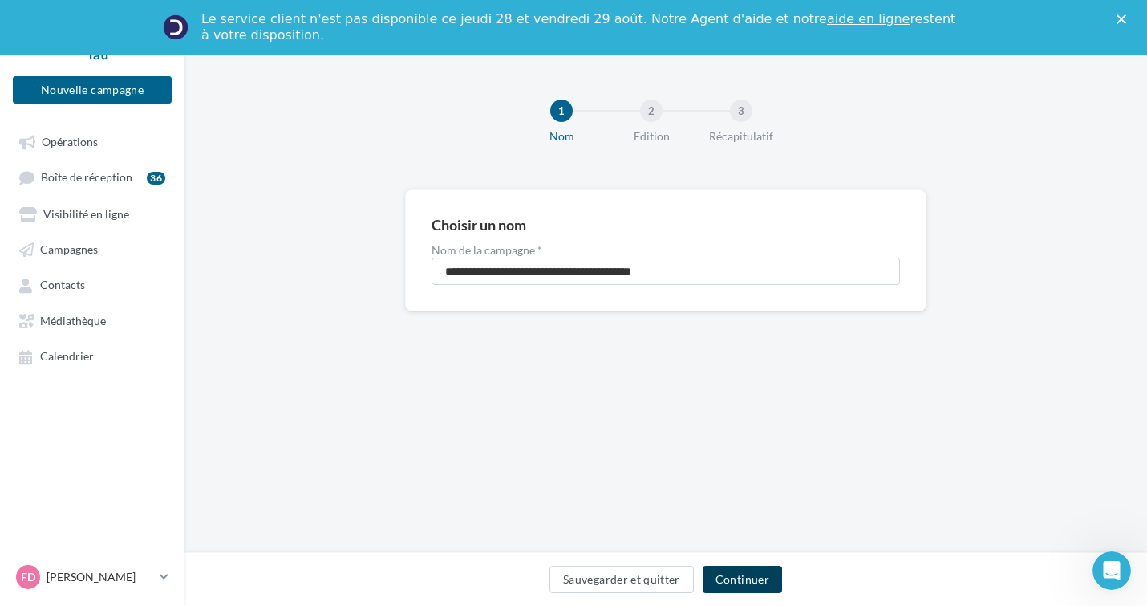
click at [753, 579] on button "Continuer" at bounding box center [742, 578] width 79 height 27
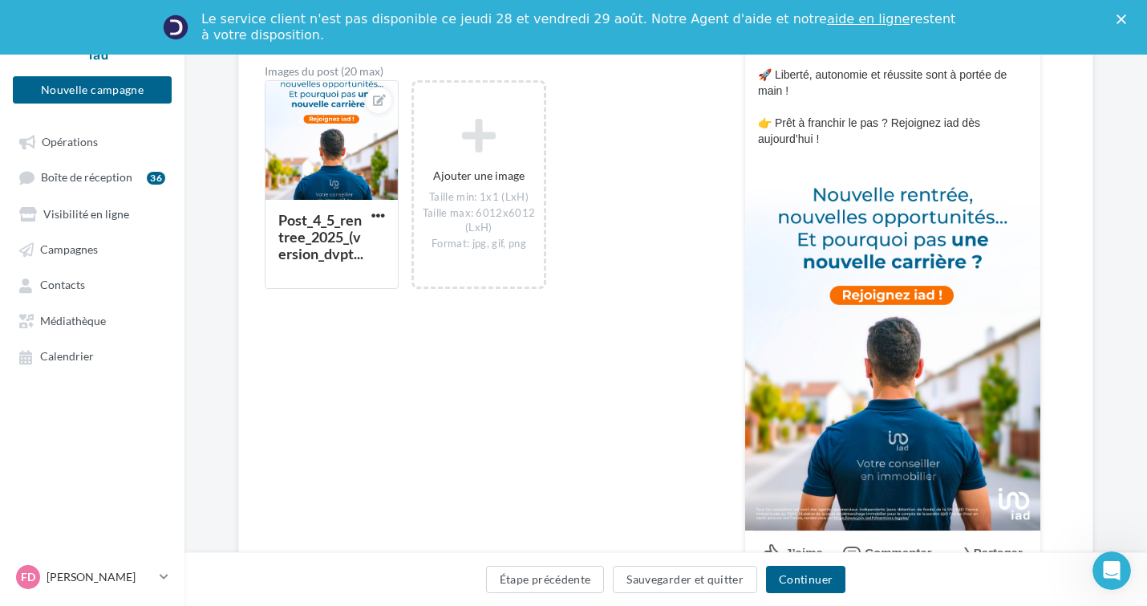
scroll to position [401, 0]
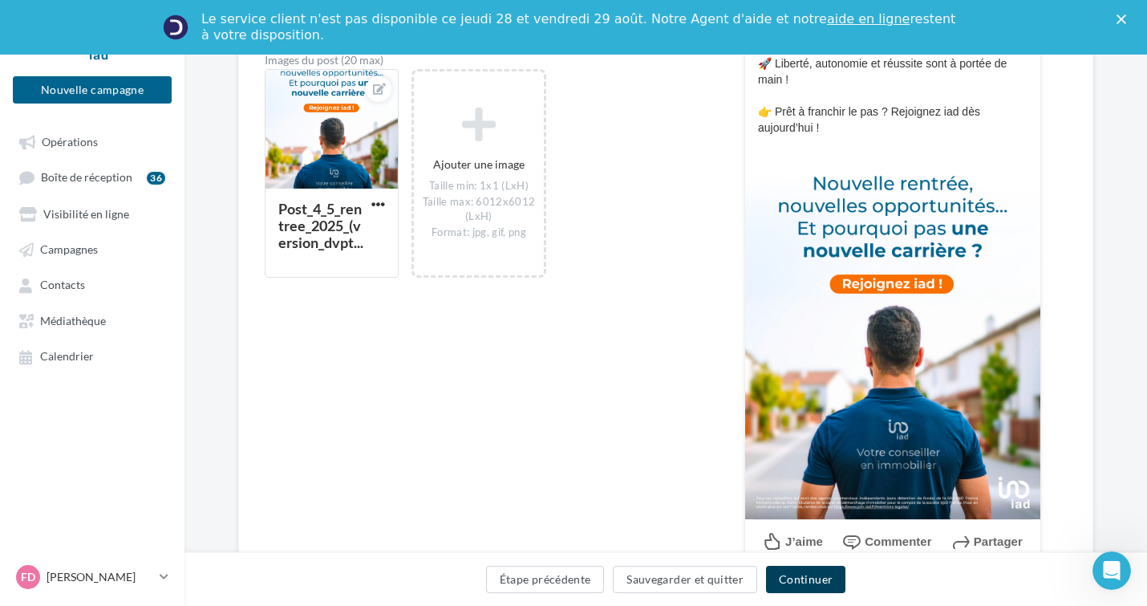
click at [796, 586] on button "Continuer" at bounding box center [805, 578] width 79 height 27
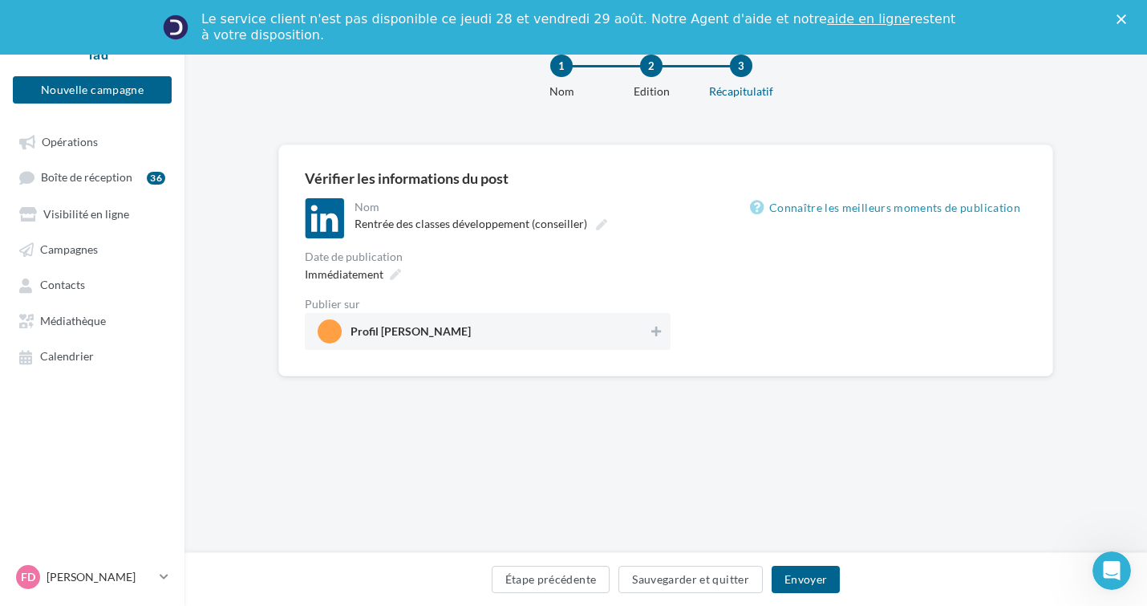
scroll to position [145, 0]
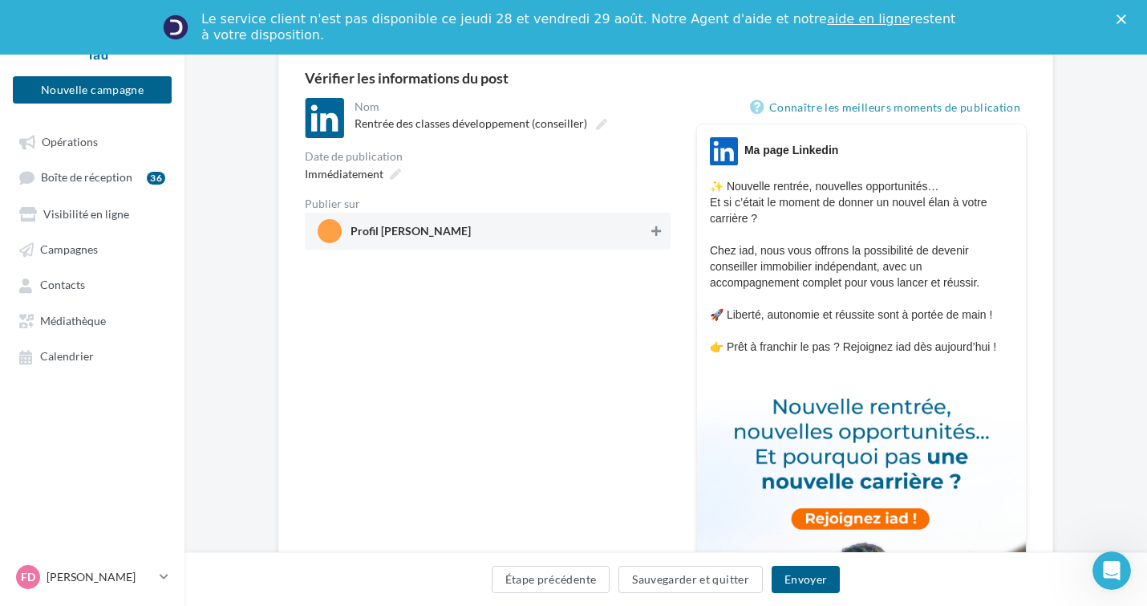
click at [651, 237] on icon at bounding box center [656, 230] width 10 height 11
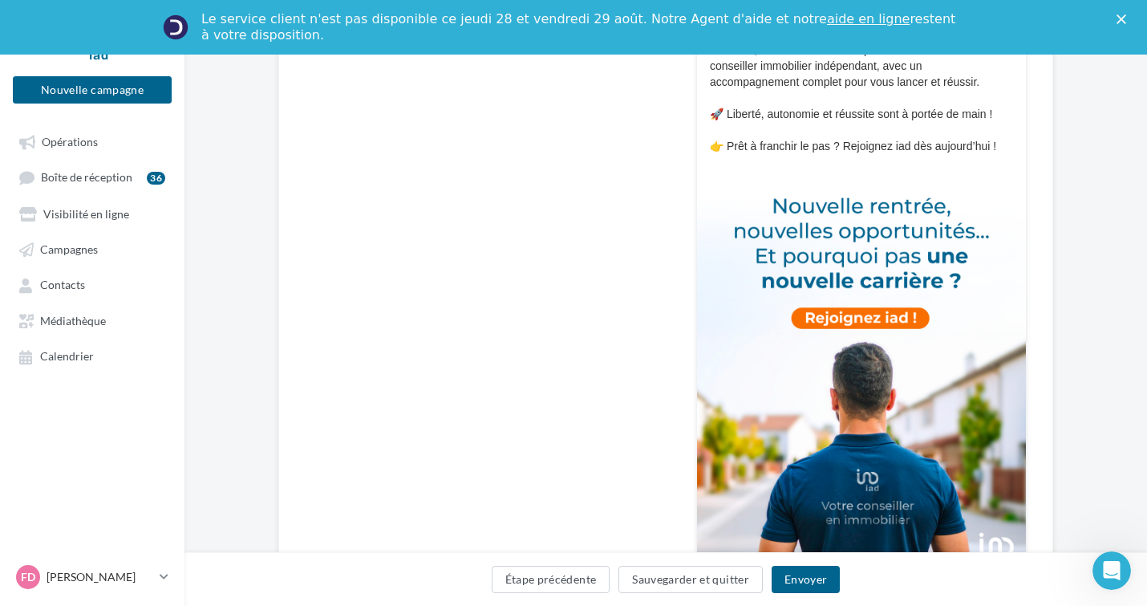
scroll to position [359, 0]
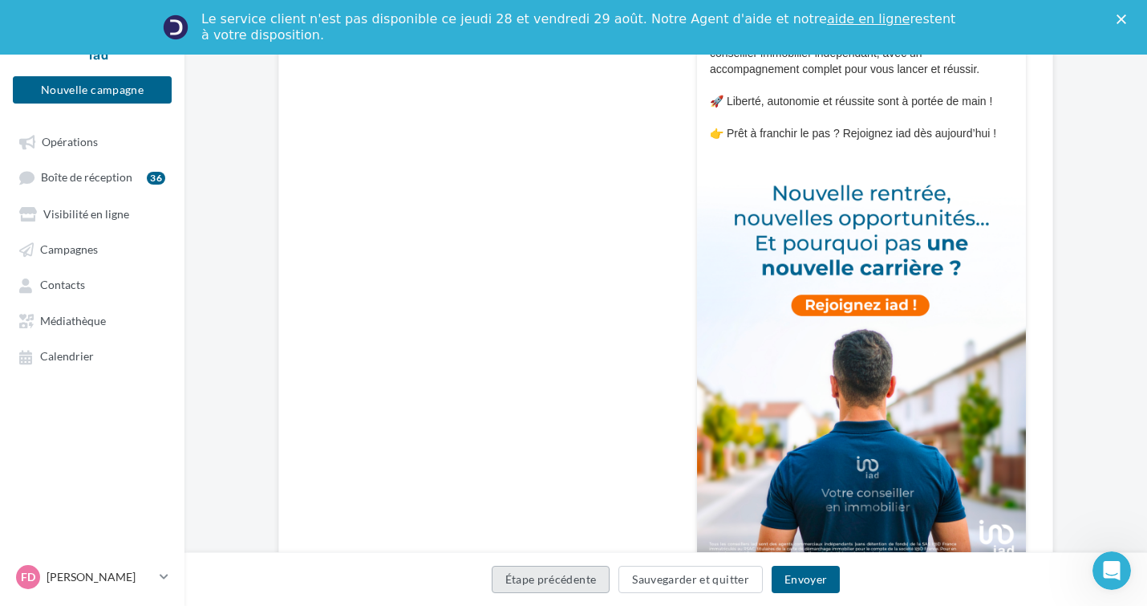
click at [575, 580] on button "Étape précédente" at bounding box center [551, 578] width 119 height 27
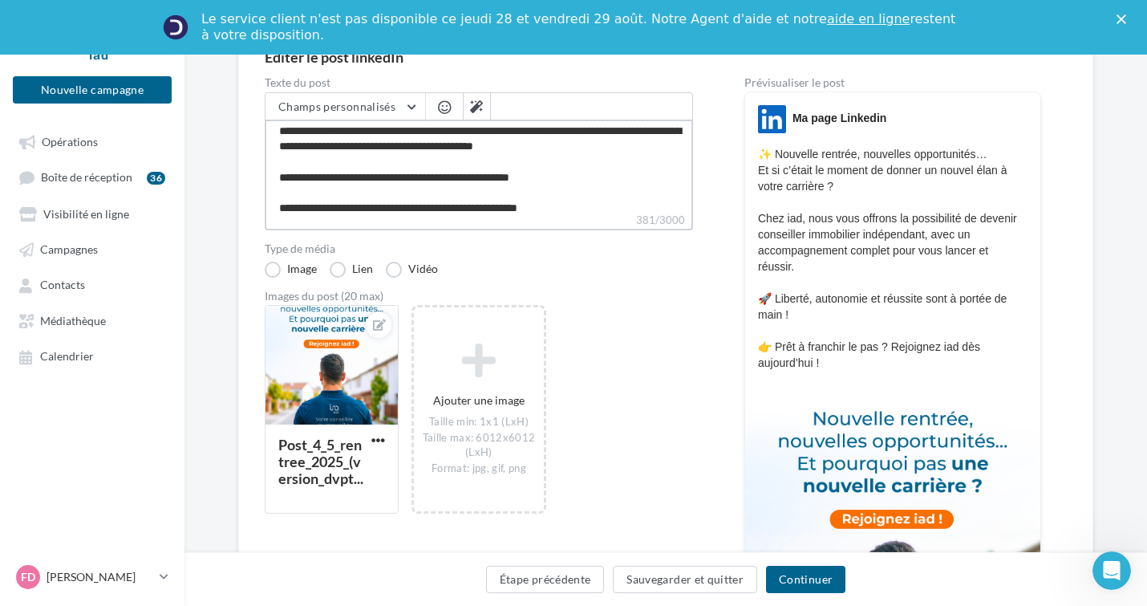
scroll to position [61, 0]
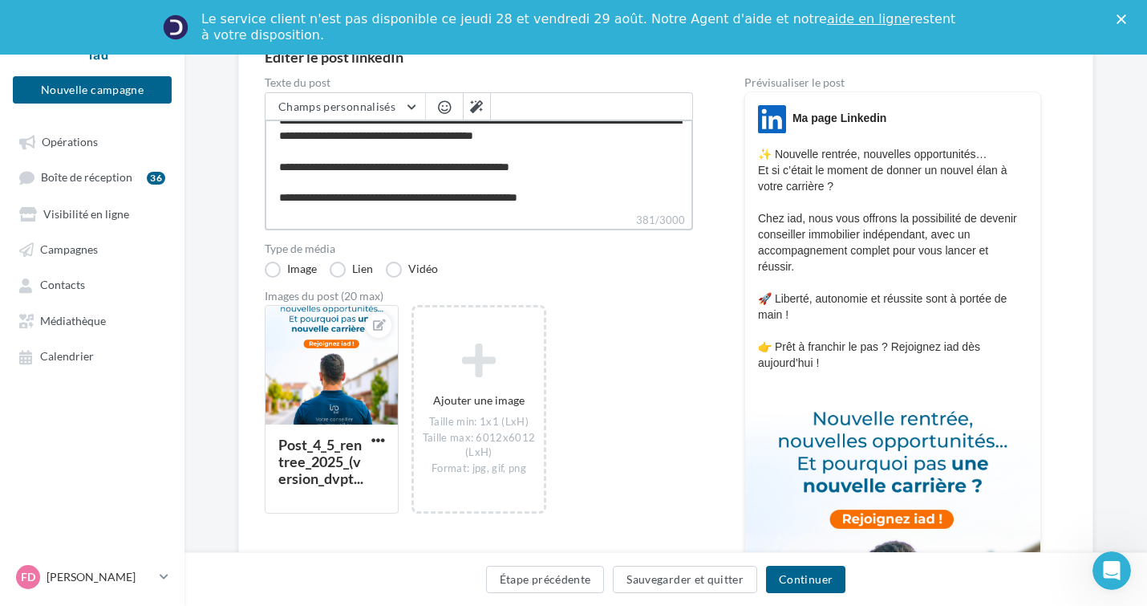
click at [569, 210] on textarea "**********" at bounding box center [479, 166] width 428 height 92
click at [589, 201] on textarea "**********" at bounding box center [479, 166] width 428 height 92
drag, startPoint x: 454, startPoint y: 195, endPoint x: 473, endPoint y: 196, distance: 19.3
click at [473, 196] on textarea "**********" at bounding box center [479, 166] width 428 height 92
type textarea "**********"
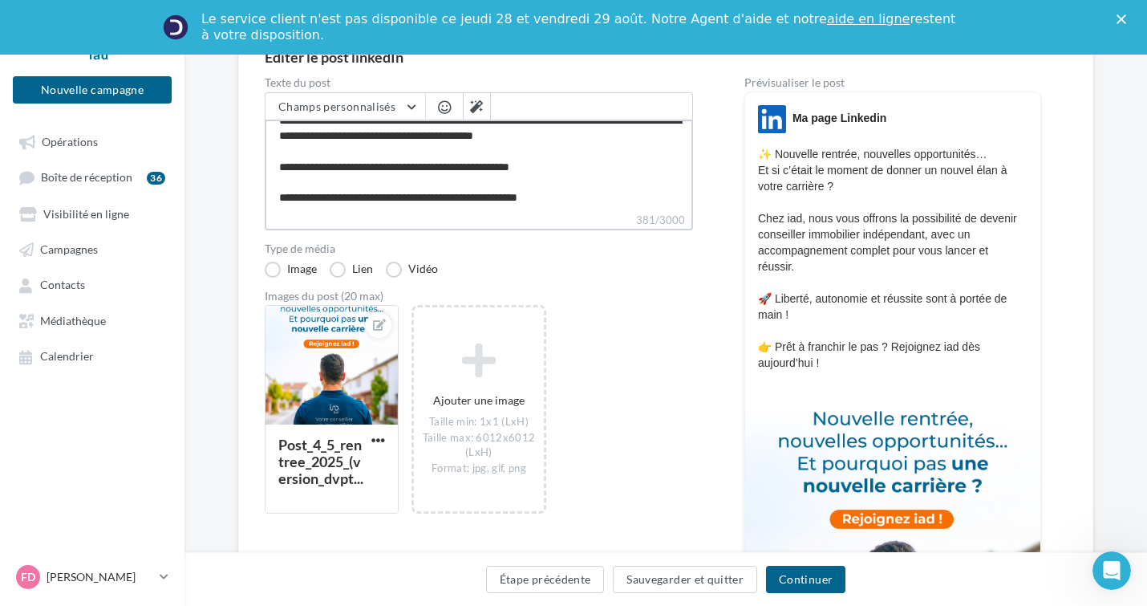
type textarea "**********"
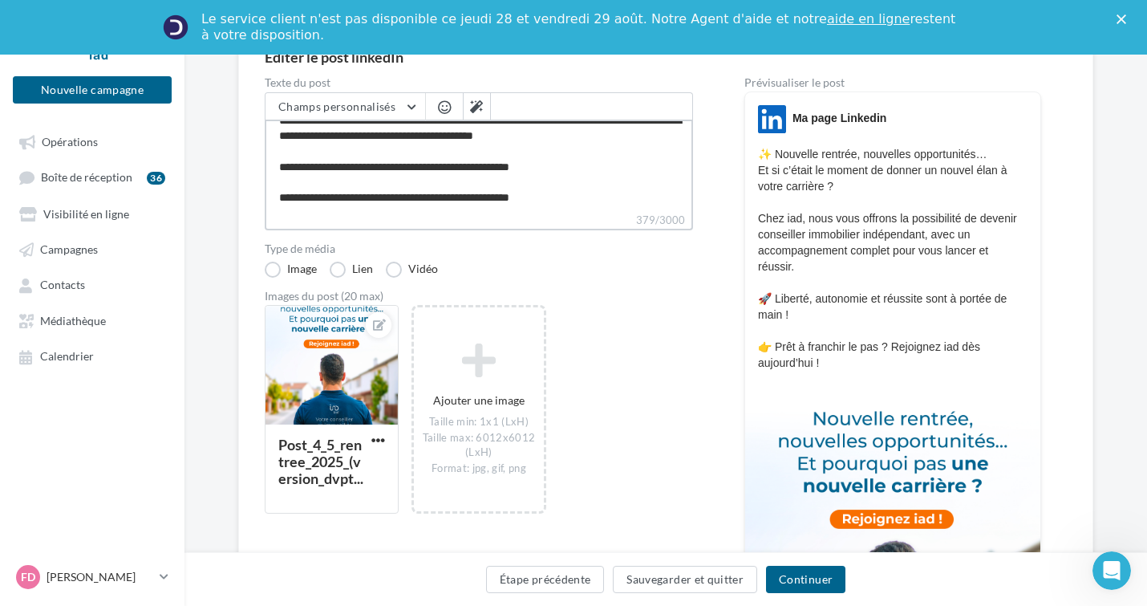
type textarea "**********"
click at [572, 205] on textarea "**********" at bounding box center [479, 166] width 428 height 92
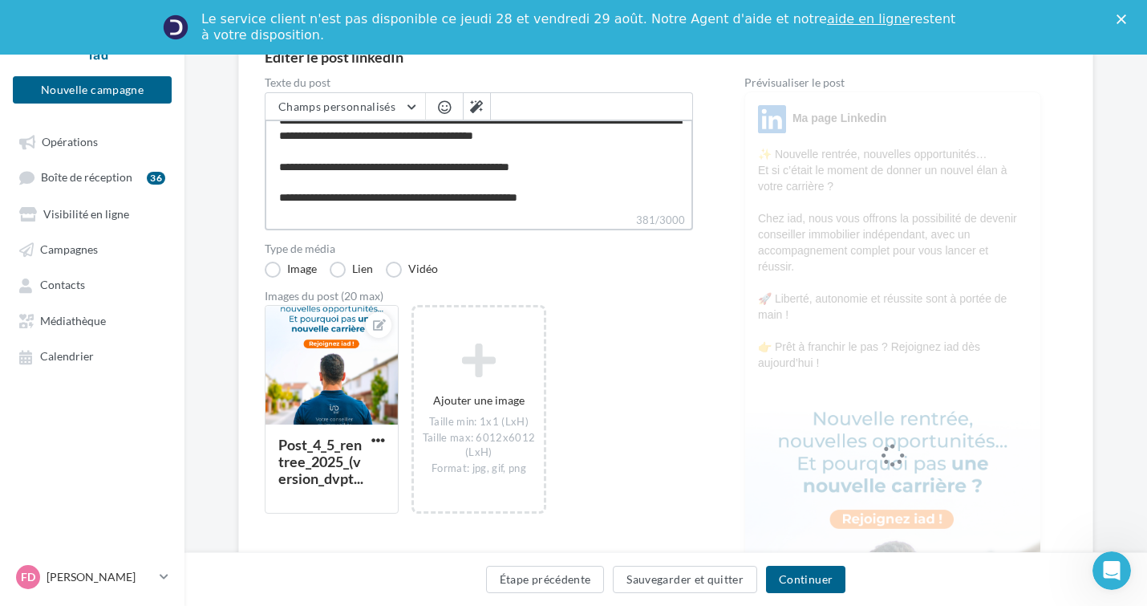
type textarea "**********"
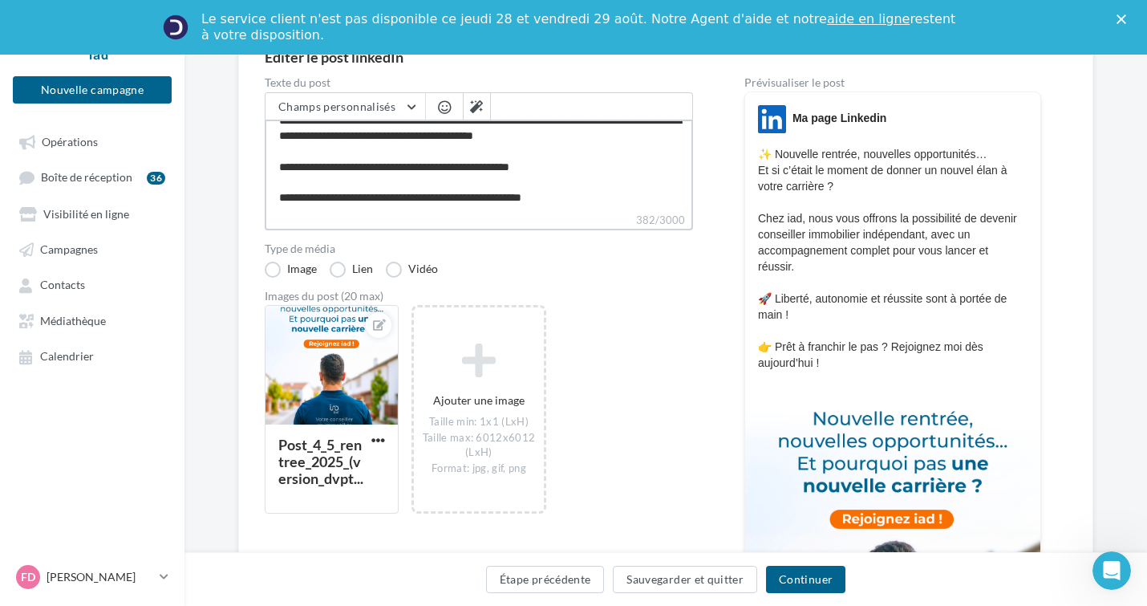
scroll to position [69, 0]
type textarea "**********"
click at [484, 115] on button at bounding box center [476, 106] width 27 height 27
type textarea "**********"
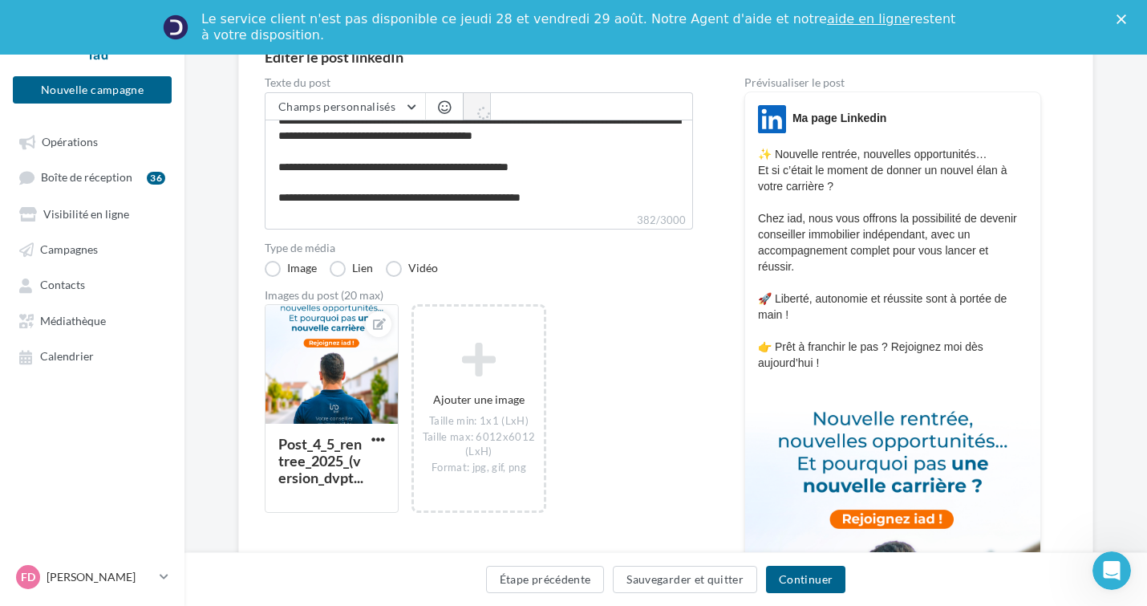
type textarea "**********"
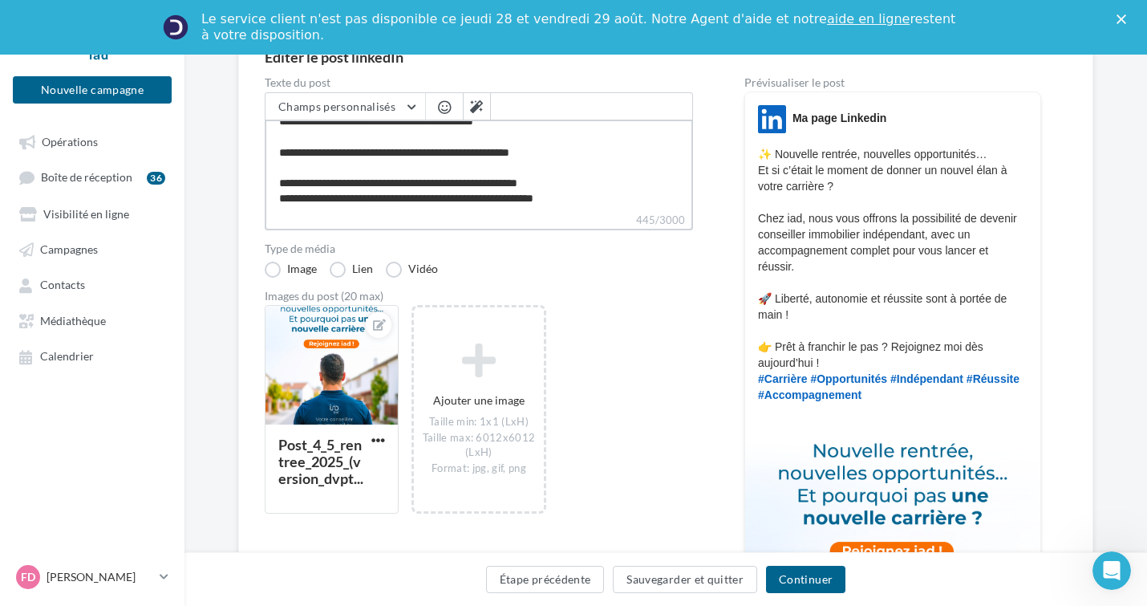
scroll to position [76, 0]
click at [635, 180] on textarea "**********" at bounding box center [479, 166] width 428 height 92
type textarea "**********"
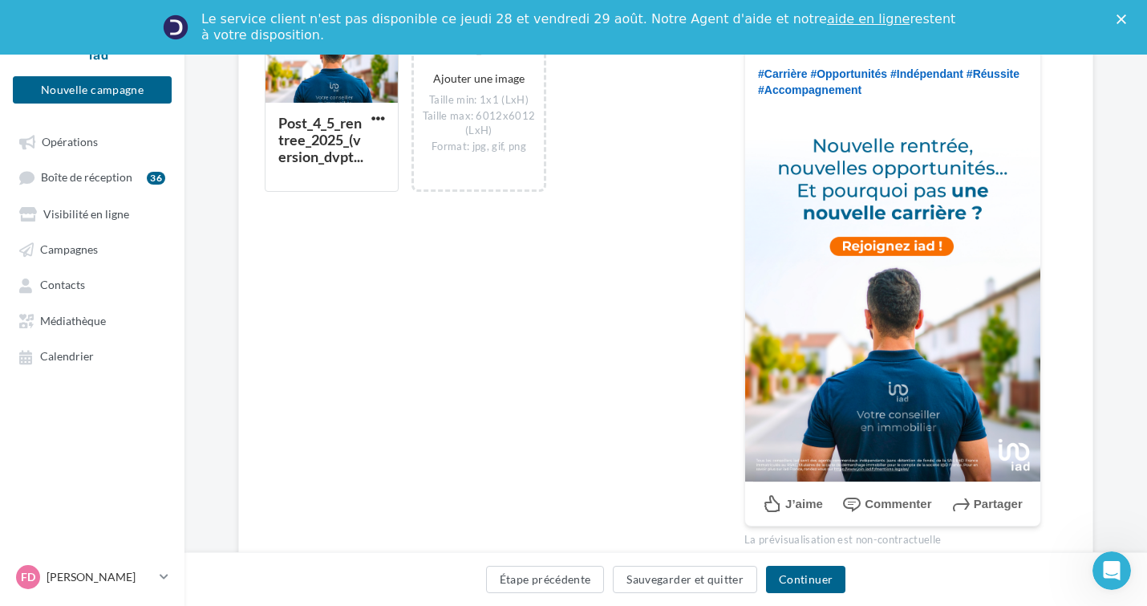
scroll to position [562, 0]
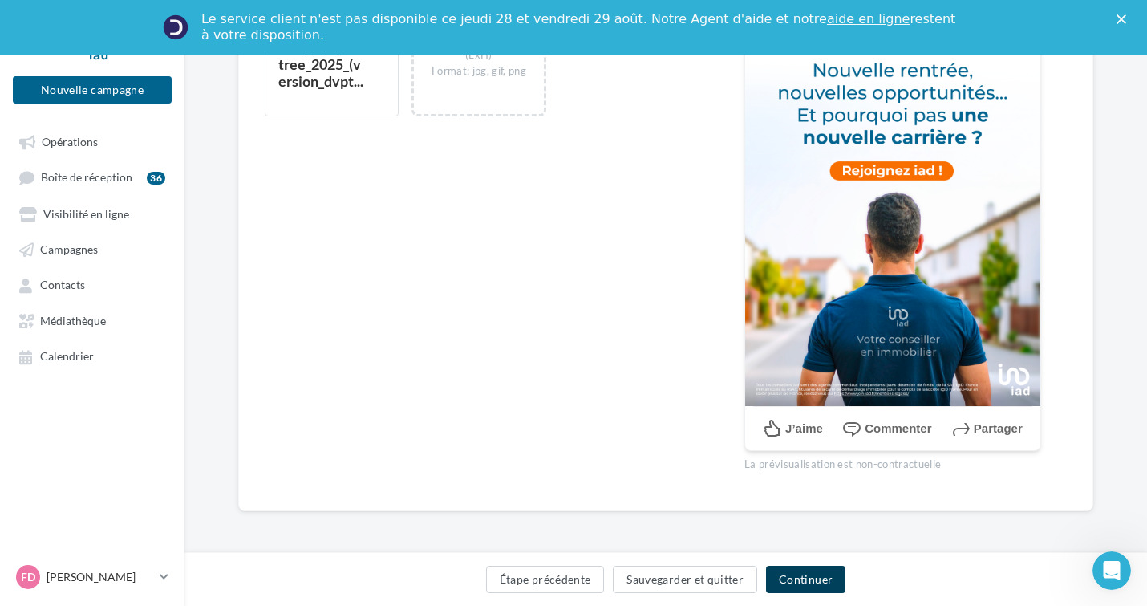
click at [817, 579] on button "Continuer" at bounding box center [805, 578] width 79 height 27
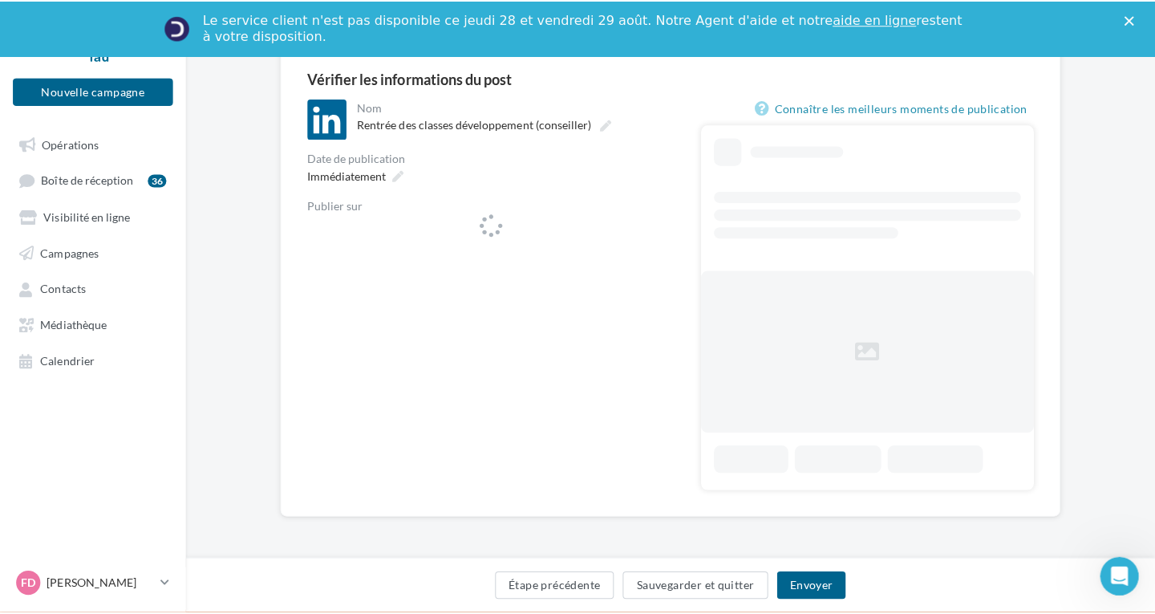
scroll to position [53, 0]
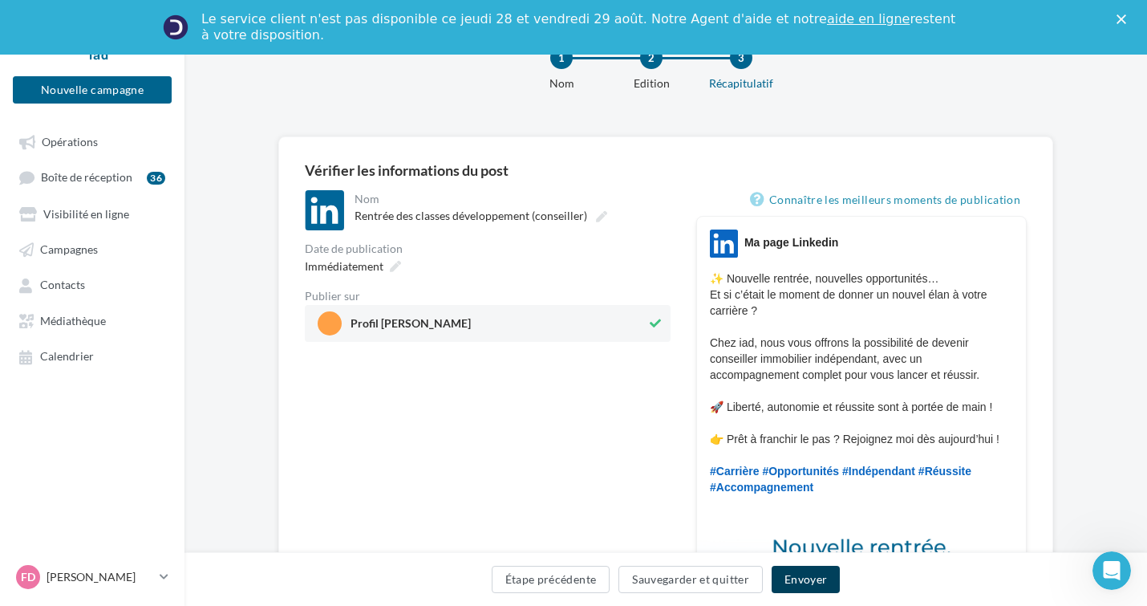
click at [804, 576] on button "Envoyer" at bounding box center [806, 578] width 68 height 27
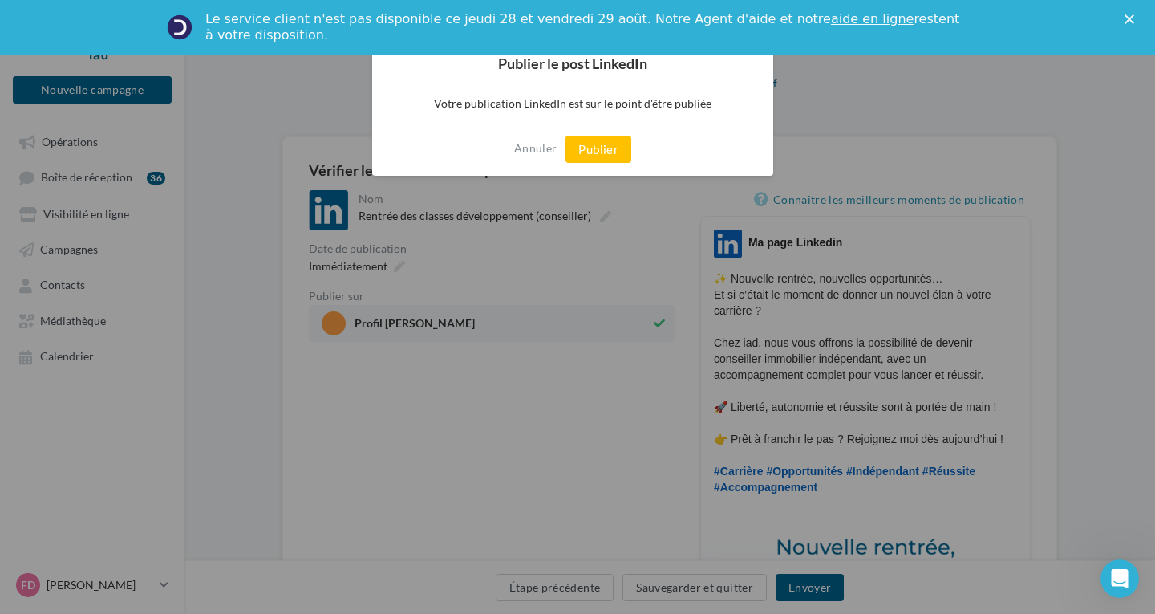
drag, startPoint x: 606, startPoint y: 152, endPoint x: 561, endPoint y: 181, distance: 53.4
click at [606, 152] on button "Publier" at bounding box center [598, 149] width 66 height 27
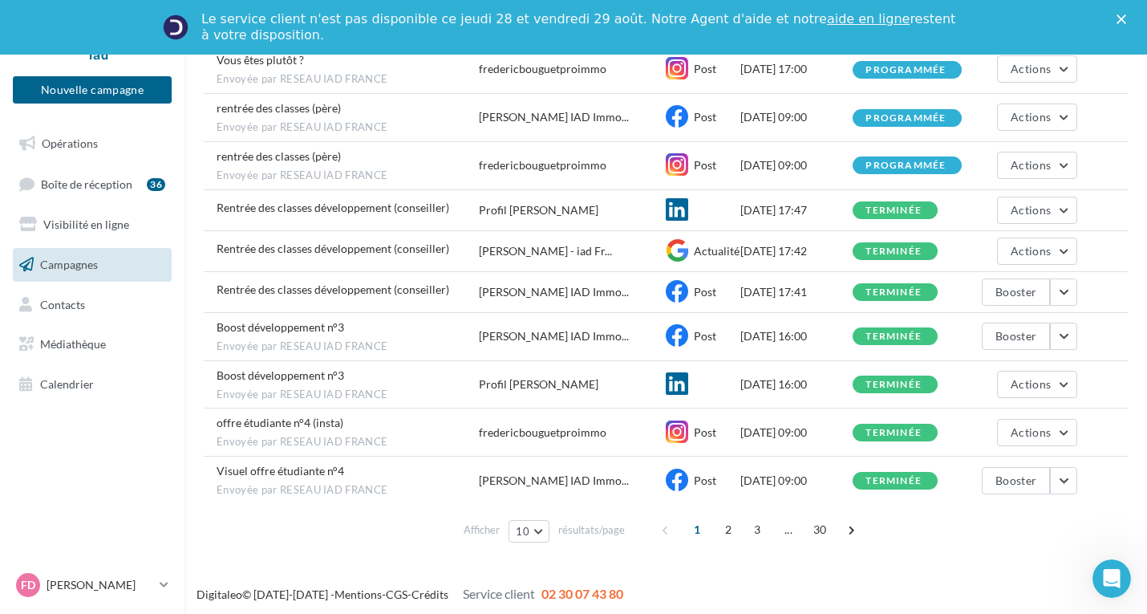
scroll to position [220, 0]
click at [280, 334] on div "Boost développement n°3 Envoyée par RESEAU IAD FRANCE" at bounding box center [348, 335] width 262 height 34
click at [281, 325] on span "Boost développement n°3" at bounding box center [281, 326] width 128 height 14
click at [901, 331] on div "terminée" at bounding box center [893, 335] width 56 height 10
